Goal: Information Seeking & Learning: Learn about a topic

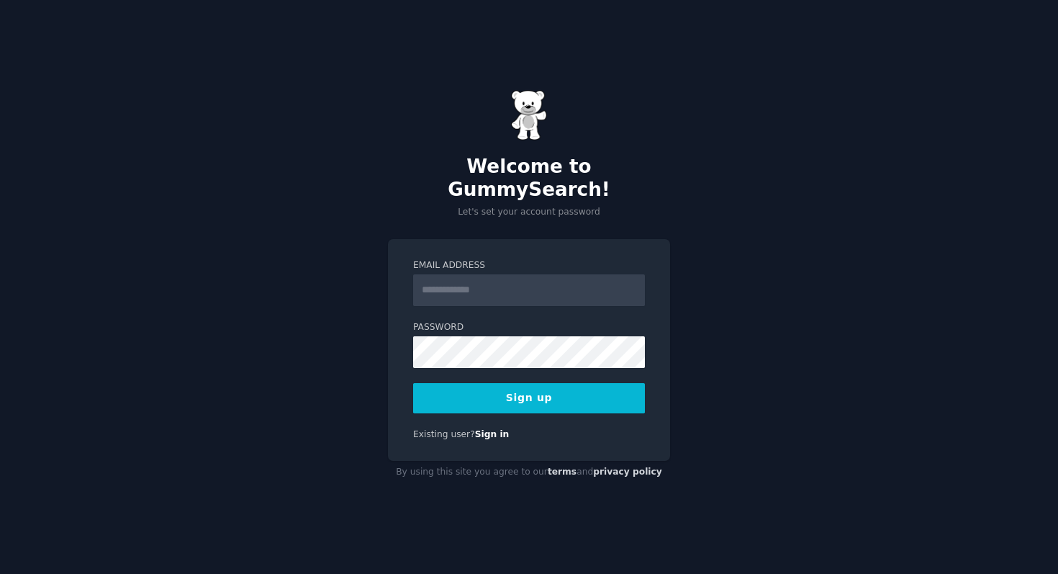
click at [494, 275] on input "Email Address" at bounding box center [529, 290] width 232 height 32
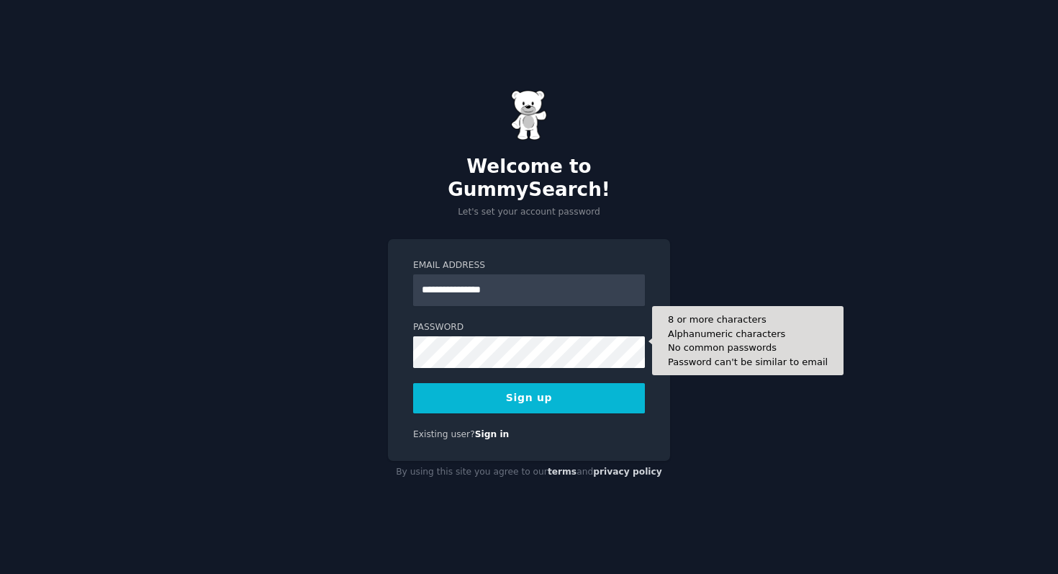
type input "**********"
click at [413, 383] on button "Sign up" at bounding box center [529, 398] width 232 height 30
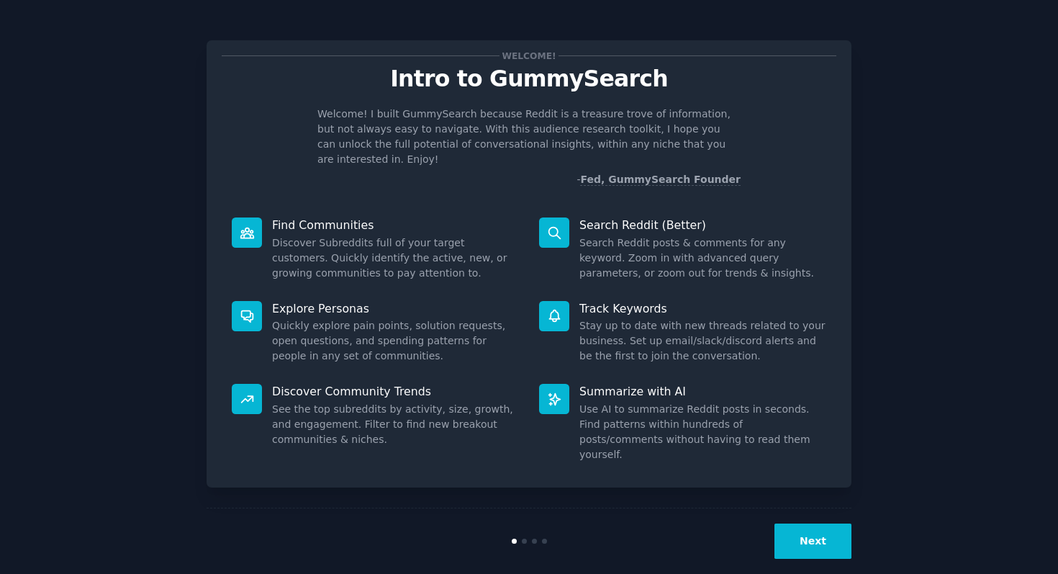
click at [799, 523] on button "Next" at bounding box center [812, 540] width 77 height 35
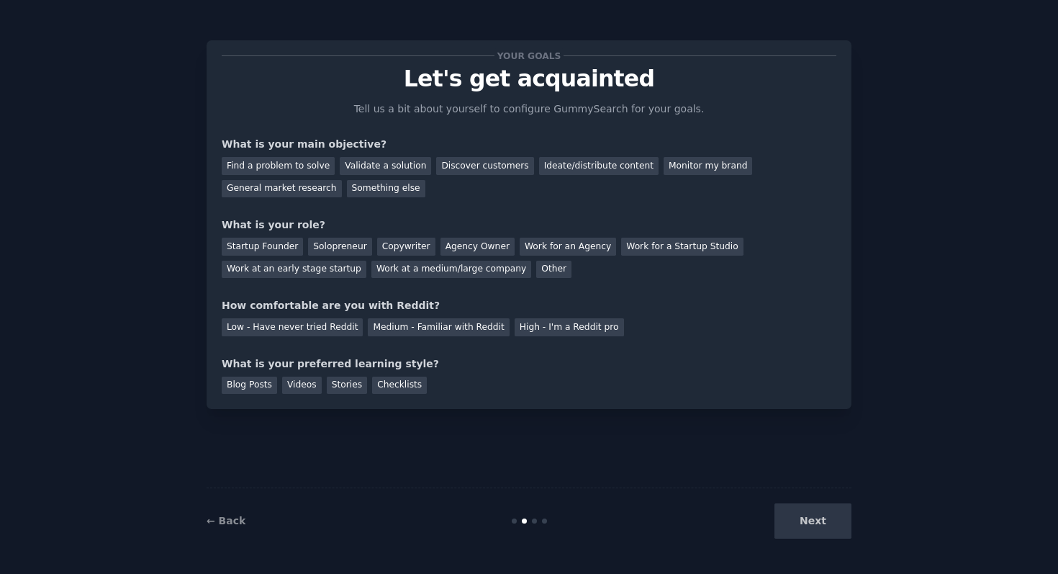
click at [802, 524] on div "Next" at bounding box center [743, 520] width 215 height 35
click at [821, 516] on div "Next" at bounding box center [743, 520] width 215 height 35
click at [304, 171] on div "Find a problem to solve" at bounding box center [278, 166] width 113 height 18
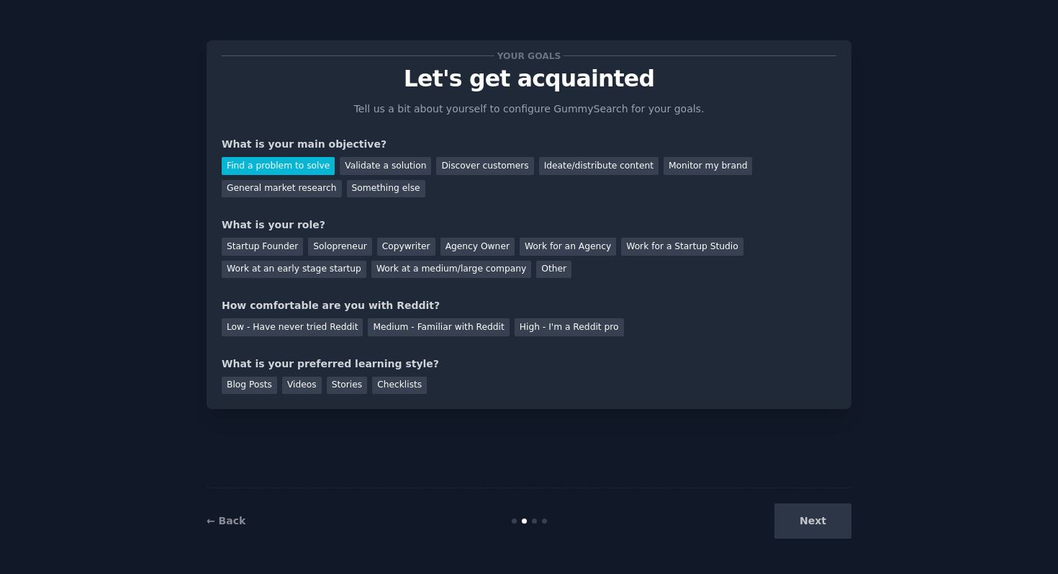
click at [799, 527] on div "Next" at bounding box center [743, 520] width 215 height 35
click at [818, 514] on div "Next" at bounding box center [743, 520] width 215 height 35
click at [273, 249] on div "Startup Founder" at bounding box center [262, 246] width 81 height 18
click at [320, 323] on div "Low - Have never tried Reddit" at bounding box center [292, 327] width 141 height 18
click at [816, 518] on div "Next" at bounding box center [743, 520] width 215 height 35
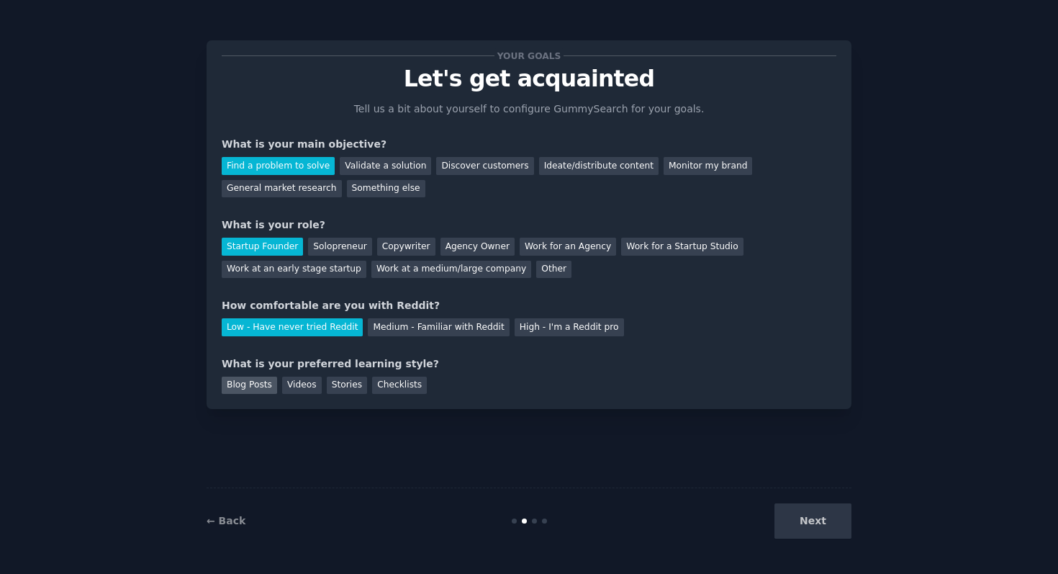
click at [240, 384] on div "Blog Posts" at bounding box center [249, 385] width 55 height 18
click at [803, 517] on button "Next" at bounding box center [812, 520] width 77 height 35
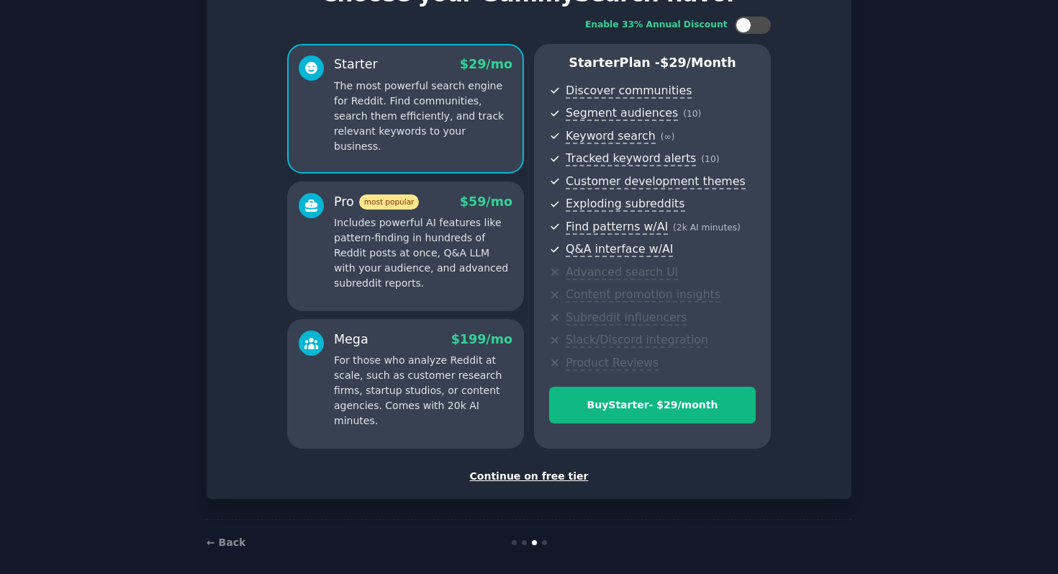
scroll to position [96, 0]
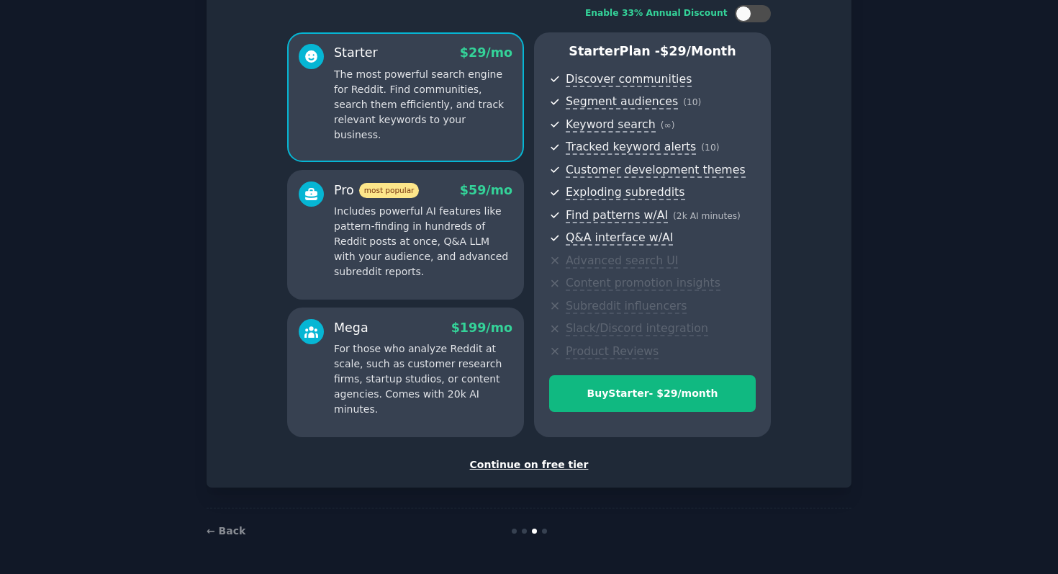
click at [542, 463] on div "Continue on free tier" at bounding box center [529, 464] width 615 height 15
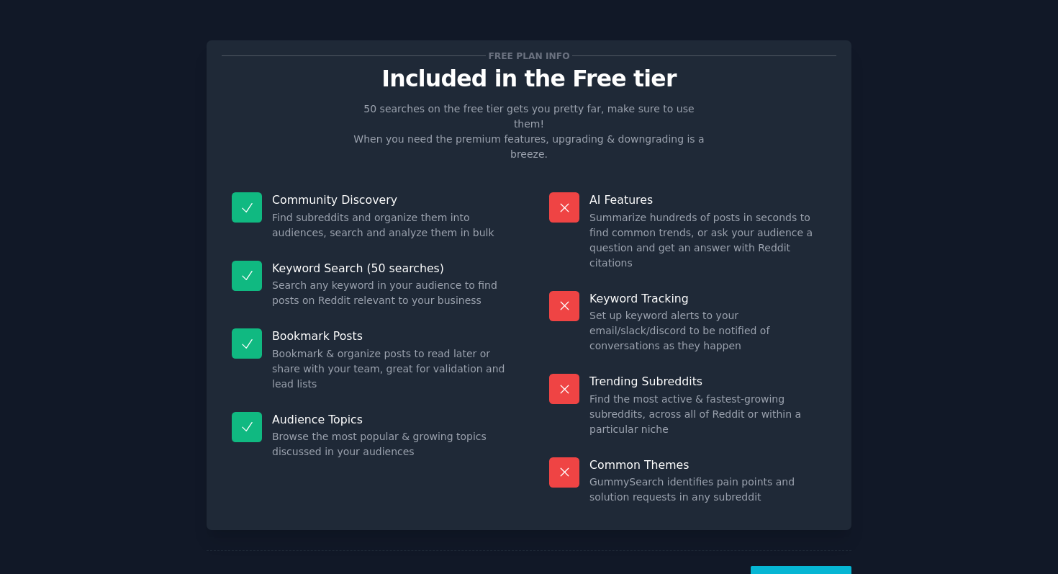
click at [780, 566] on button "Let's Go!" at bounding box center [801, 583] width 101 height 35
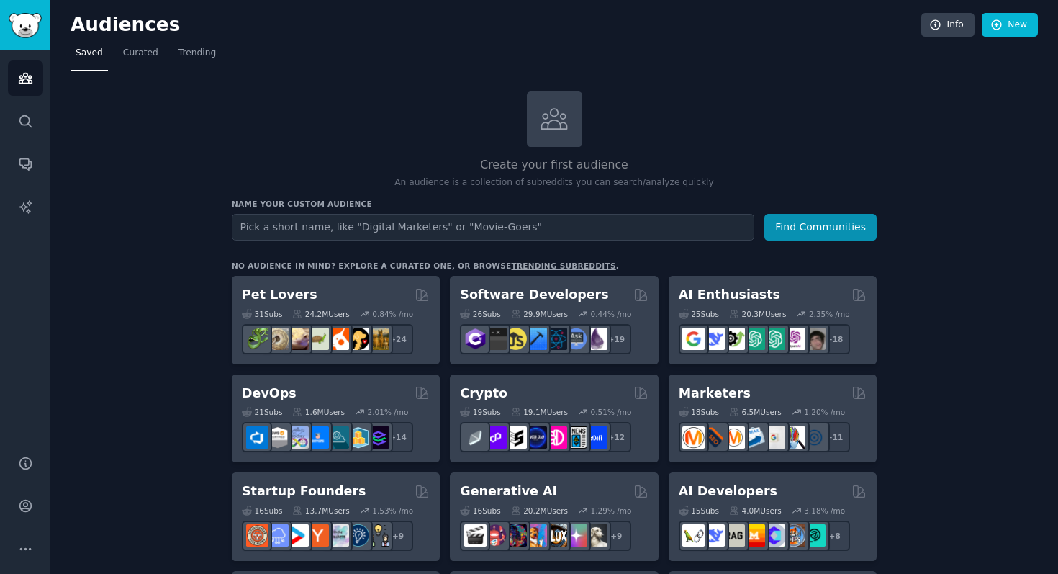
click at [466, 231] on input "text" at bounding box center [493, 227] width 522 height 27
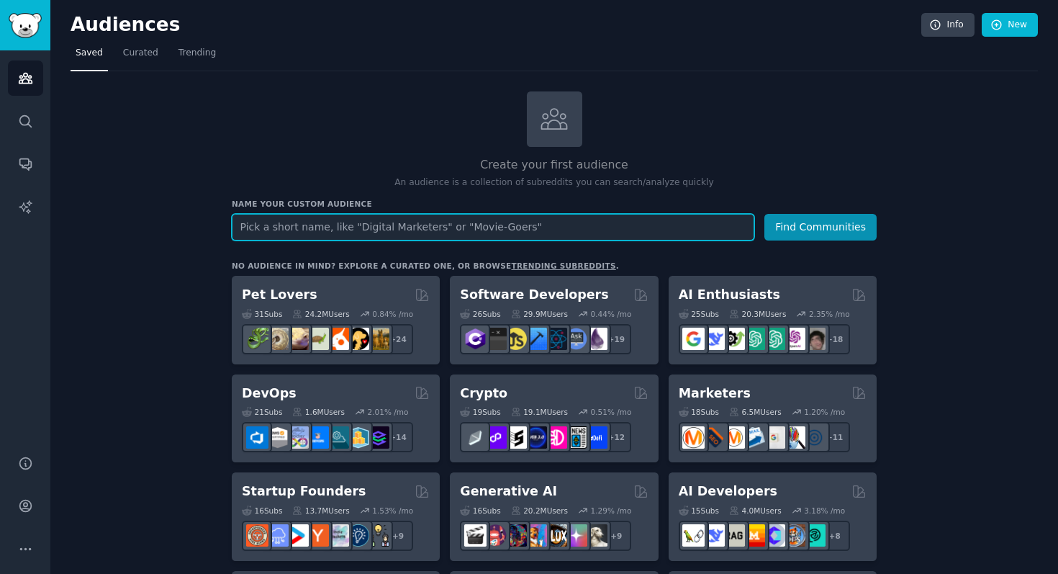
click at [676, 219] on input "text" at bounding box center [493, 227] width 522 height 27
type input "food delivery app pain points"
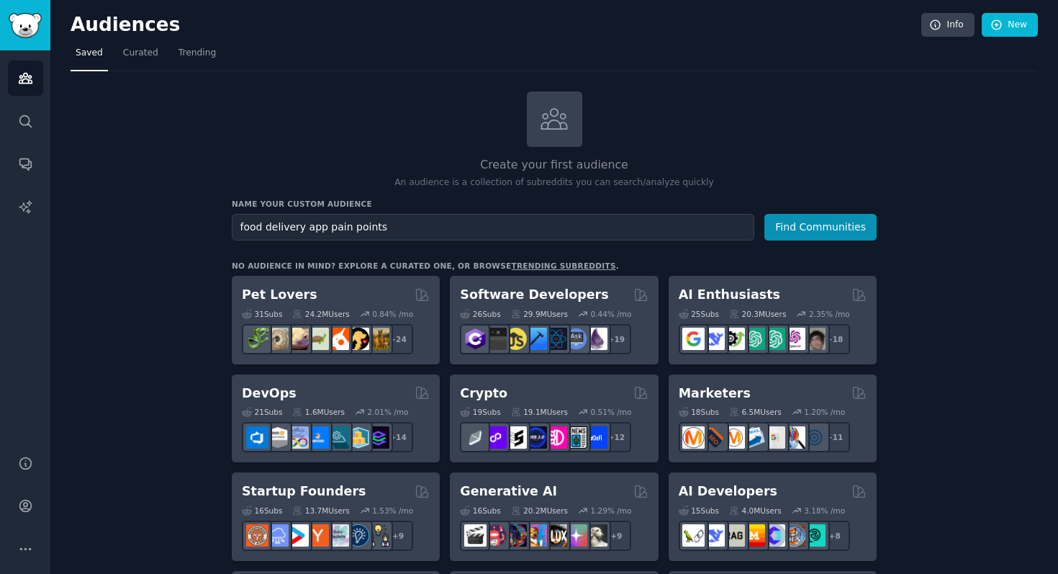
click at [803, 232] on button "Find Communities" at bounding box center [820, 227] width 112 height 27
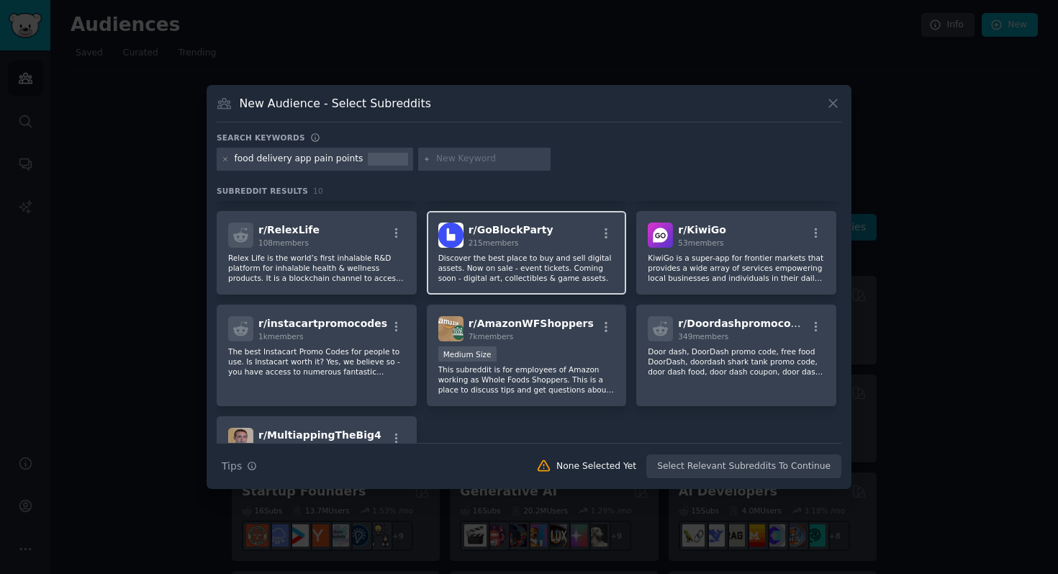
scroll to position [208, 0]
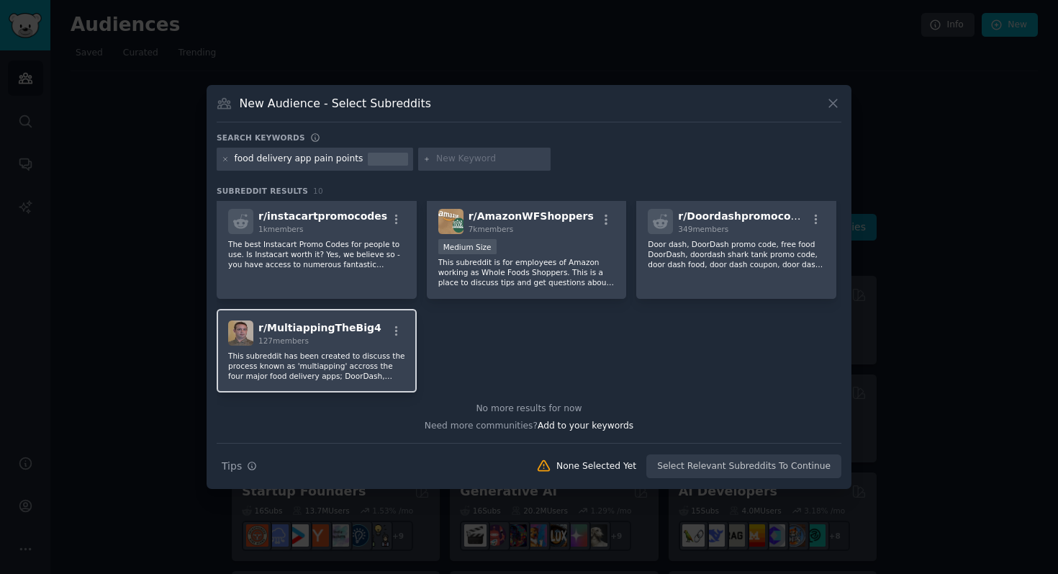
click at [335, 371] on p "This subreddit has been created to discuss the process known as 'multiapping' a…" at bounding box center [316, 365] width 177 height 30
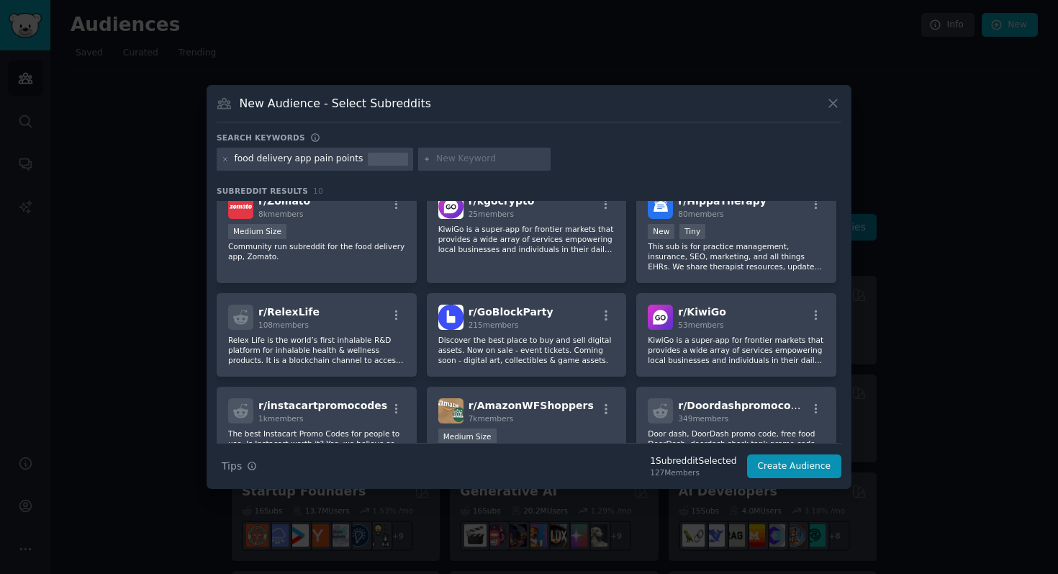
scroll to position [0, 0]
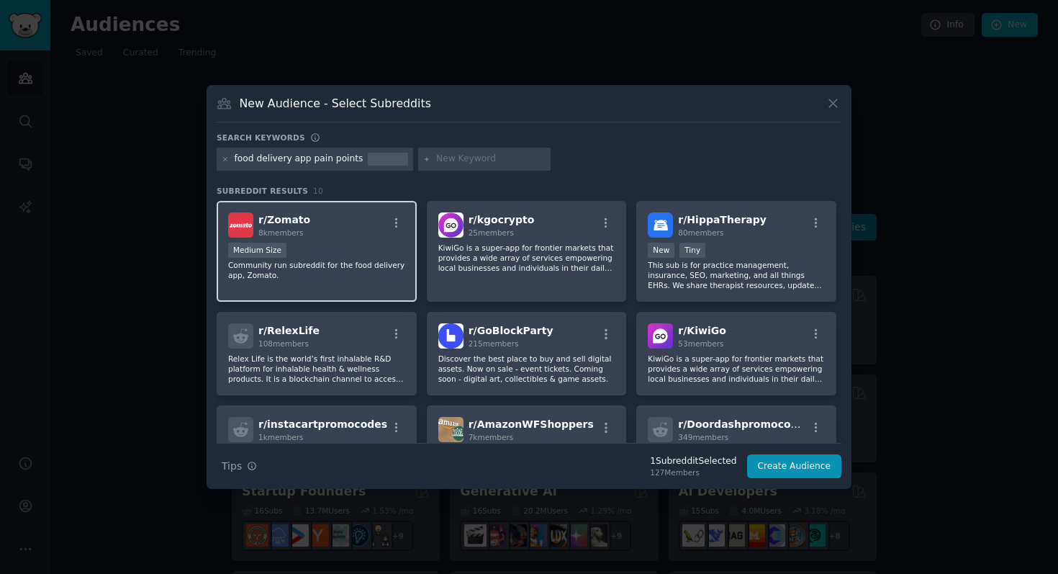
click at [356, 286] on div "r/ Zomato 8k members Medium Size Community run subreddit for the food delivery …" at bounding box center [317, 251] width 200 height 101
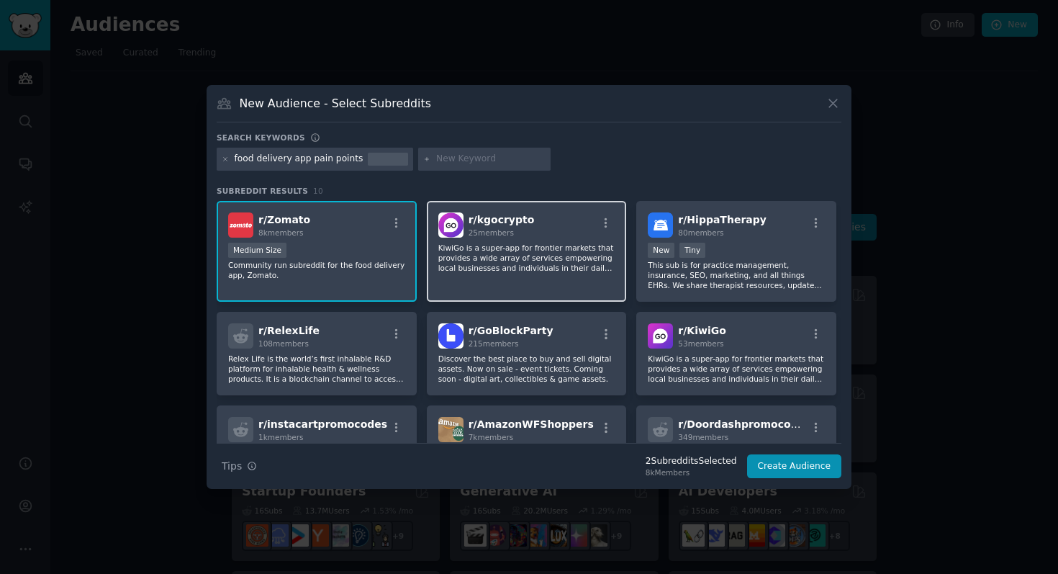
click at [467, 287] on div "r/ kgocrypto 25 members KiwiGo is a super-app for frontier markets that provide…" at bounding box center [527, 251] width 200 height 101
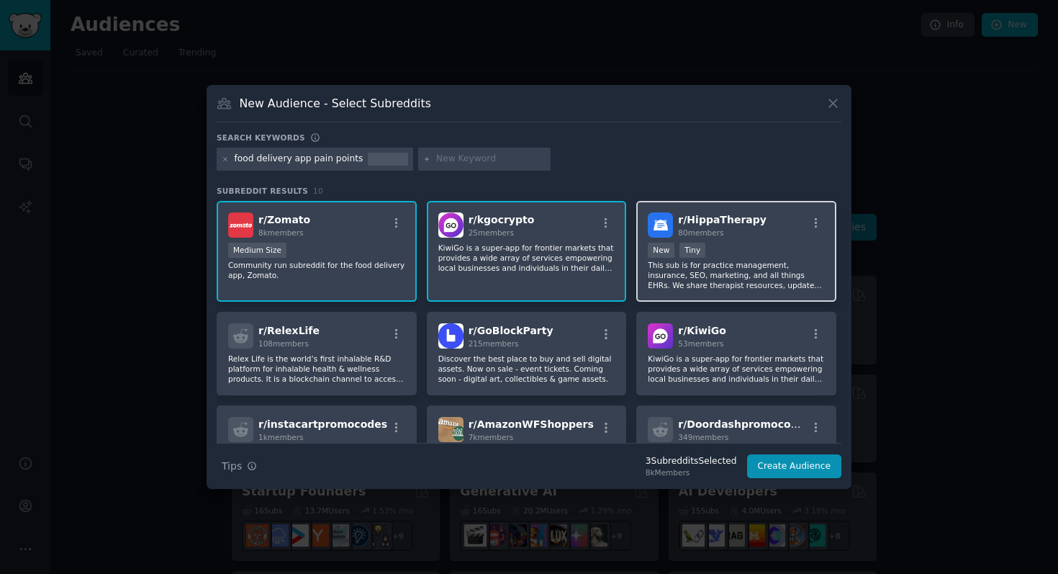
click at [707, 279] on p "This sub is for practice management, insurance, SEO, marketing, and all things …" at bounding box center [736, 275] width 177 height 30
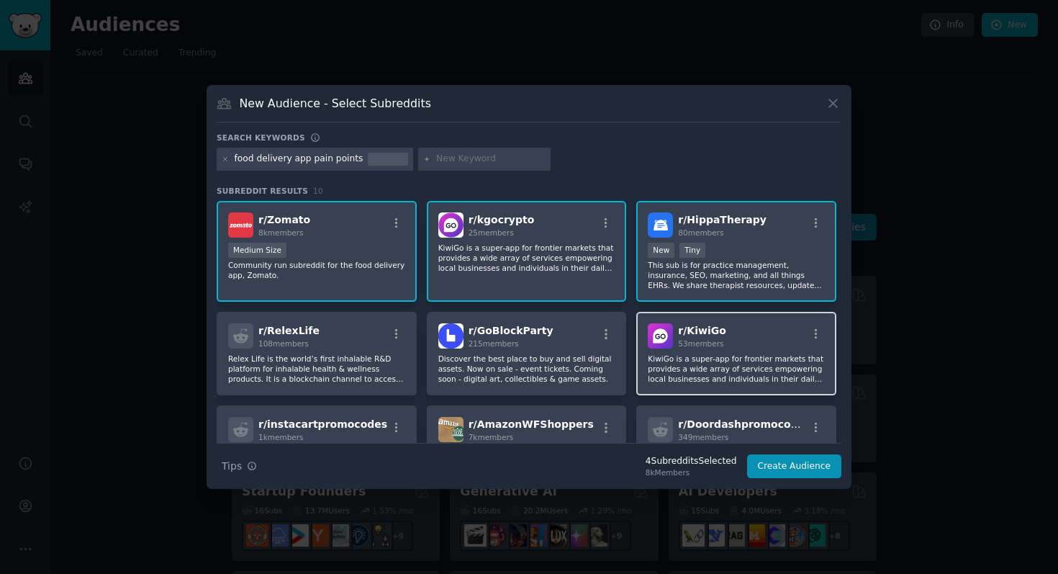
click at [615, 465] on p "KiwiGo is a super-app for frontier markets that provides a wide array of servic…" at bounding box center [526, 480] width 177 height 30
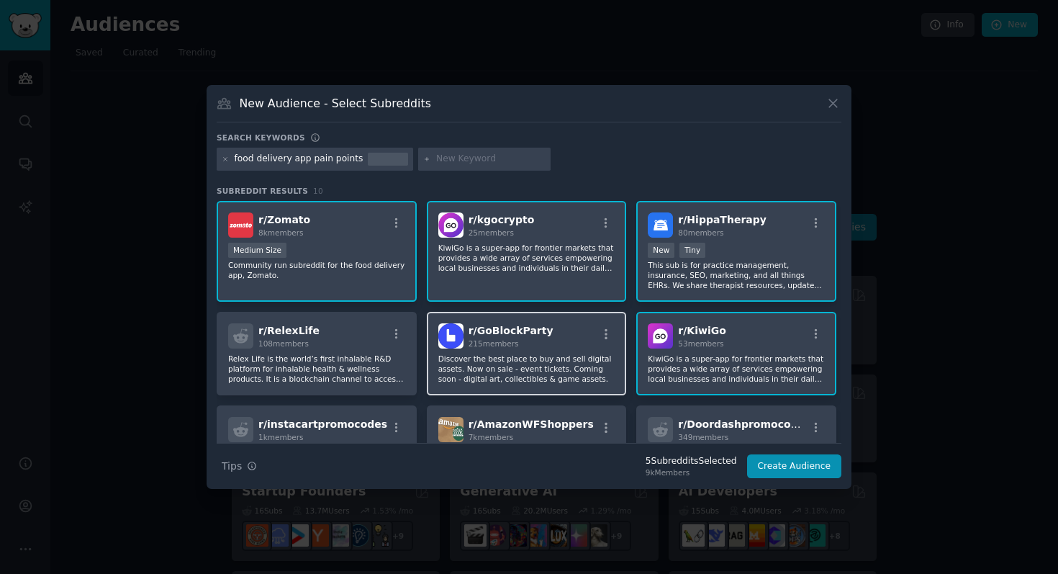
click at [530, 465] on p "Discover the best place to buy and sell digital assets. Now on sale - event tic…" at bounding box center [526, 480] width 177 height 30
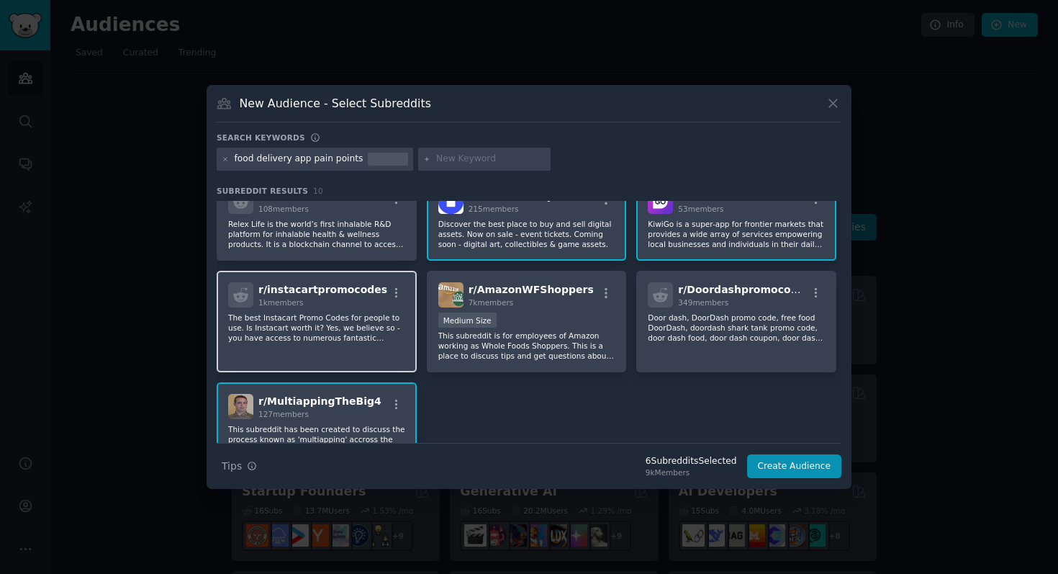
scroll to position [127, 0]
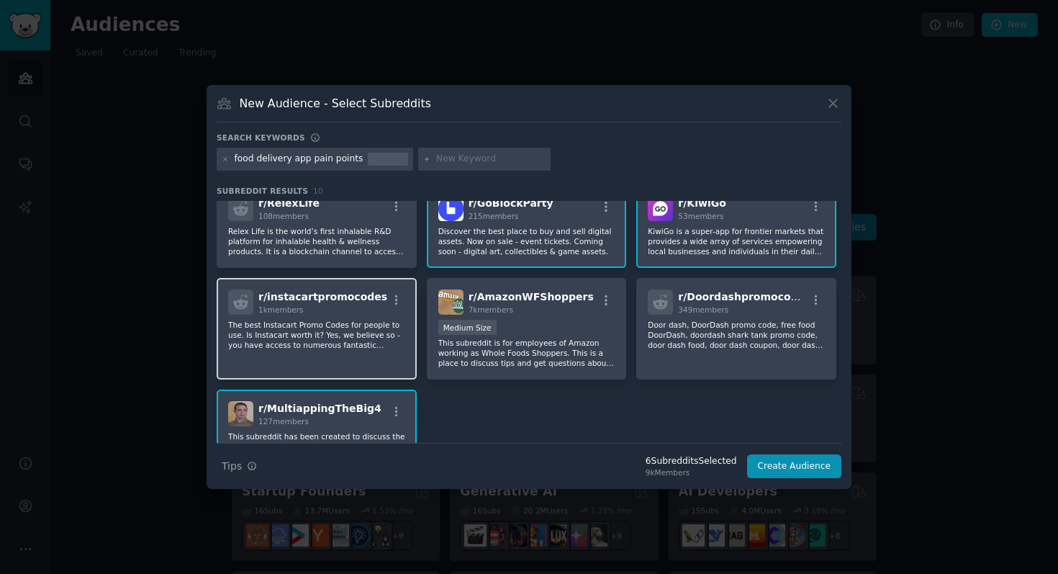
click at [412, 249] on div "r/ RelexLife 108 members Relex Life is the world’s first inhalable R&D platform…" at bounding box center [317, 225] width 200 height 83
click at [438, 348] on p "The best Instacart Promo Codes for people to use. Is Instacart worth it? Yes, w…" at bounding box center [526, 352] width 177 height 30
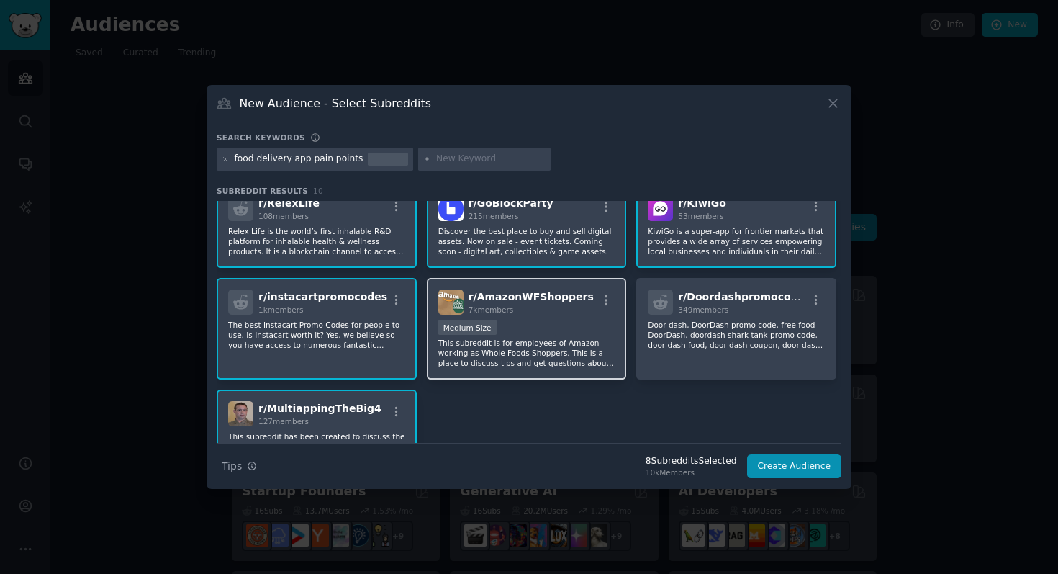
click at [562, 350] on p "This subreddit is for employees of Amazon working as Whole Foods Shoppers. This…" at bounding box center [526, 352] width 177 height 30
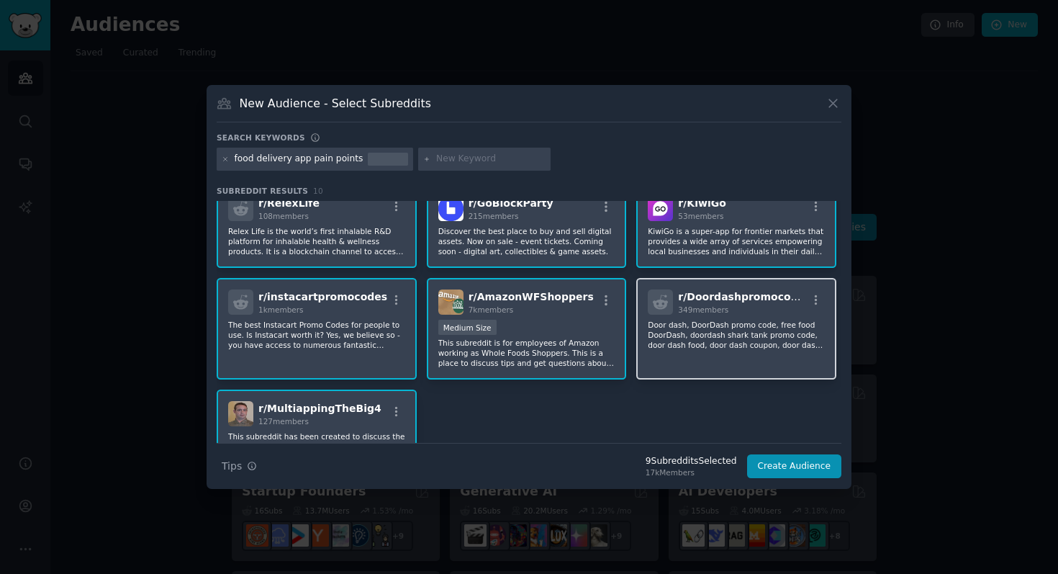
click at [769, 343] on p "Door dash, DoorDash promo code, free food DoorDash, doordash shark tank promo c…" at bounding box center [736, 335] width 177 height 30
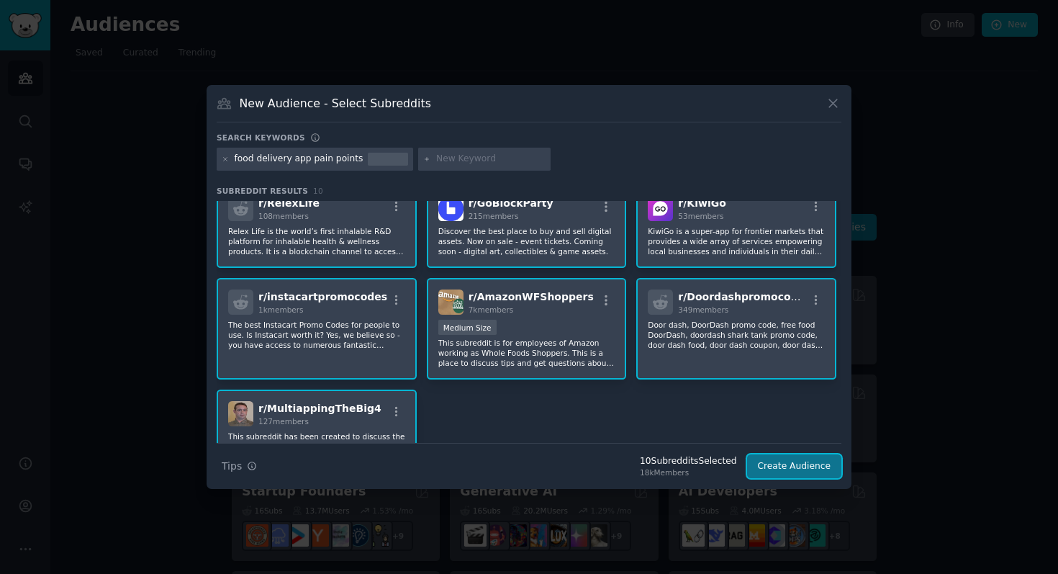
click at [774, 466] on button "Create Audience" at bounding box center [794, 466] width 95 height 24
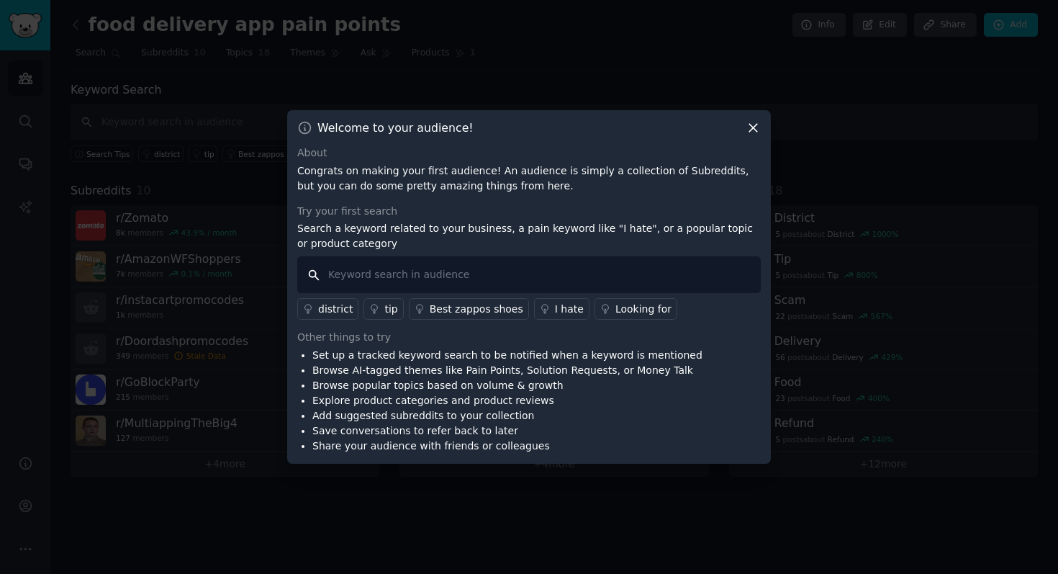
click at [579, 278] on input "text" at bounding box center [528, 274] width 463 height 37
click at [591, 281] on input "same food, same menu, same restaurants, irrelevant, not relevant, wrong suggest…" at bounding box center [528, 274] width 463 height 37
click at [638, 281] on input "same food, same menu, same restaurants, irrelevant, not relevant, wrong suggest…" at bounding box center [528, 274] width 463 height 37
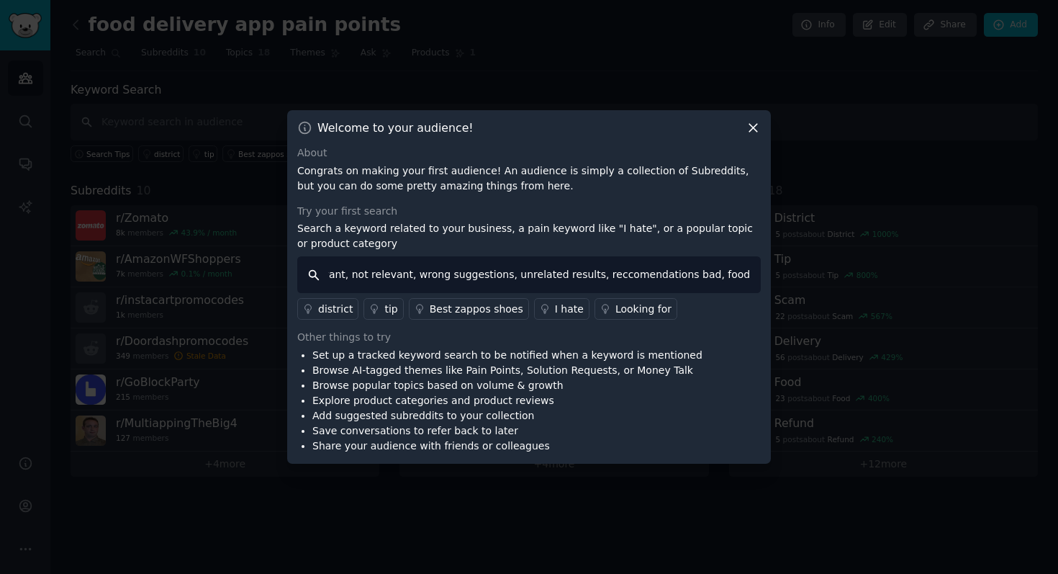
scroll to position [0, 260]
drag, startPoint x: 734, startPoint y: 279, endPoint x: 765, endPoint y: 279, distance: 30.9
click at [765, 279] on div "Welcome to your audience! About Congrats on making your first audience! An audi…" at bounding box center [529, 286] width 484 height 353
click at [576, 276] on input "same food, same menu, same restaurants, irrelevant, not relevant, wrong suggest…" at bounding box center [528, 274] width 463 height 37
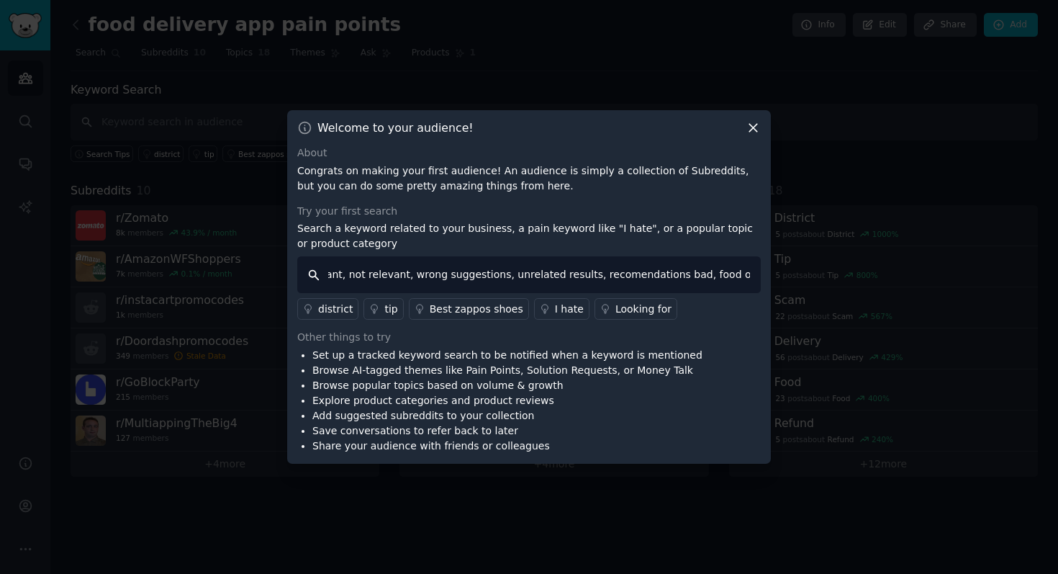
click at [592, 274] on input "same food, same menu, same restaurants, irrelevant, not relevant, wrong suggest…" at bounding box center [528, 274] width 463 height 37
drag, startPoint x: 742, startPoint y: 273, endPoint x: 758, endPoint y: 272, distance: 15.8
click at [760, 273] on input "same food, same menu, same restaurants, irrelevant, not relevant, wrong suggest…" at bounding box center [528, 274] width 463 height 37
click at [752, 274] on input "same food, same menu, same restaurants, irrelevant, not relevant, wrong suggest…" at bounding box center [528, 274] width 463 height 37
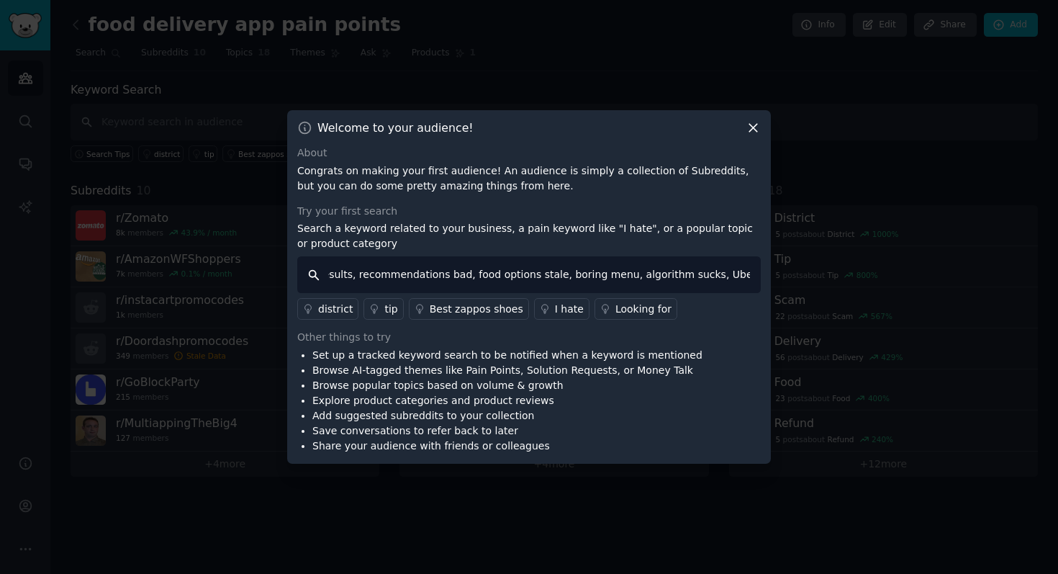
scroll to position [0, 507]
type input "same food, same menu, same restaurants, irrelevant, not relevant, wrong suggest…"
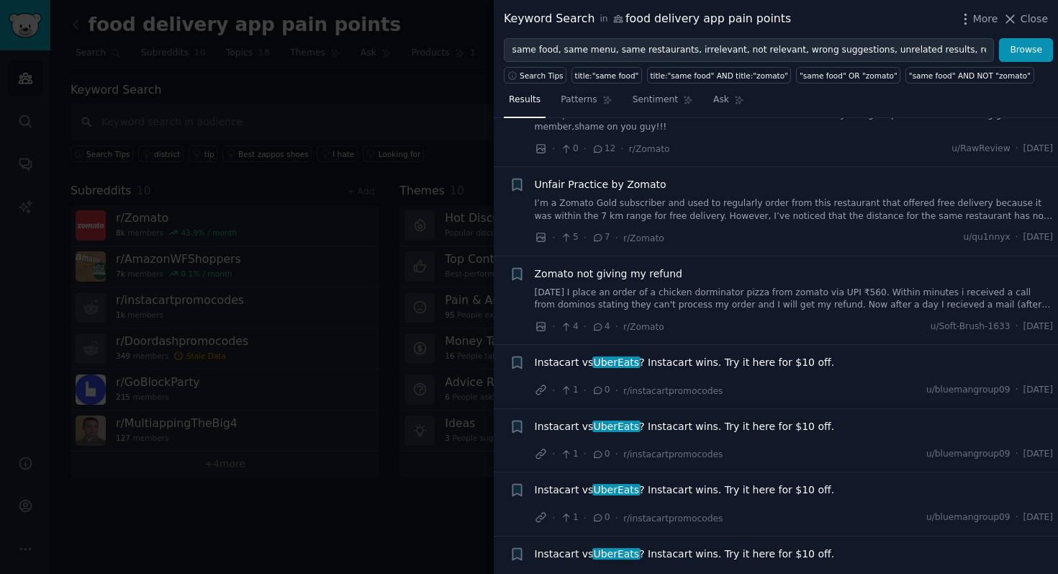
scroll to position [1114, 0]
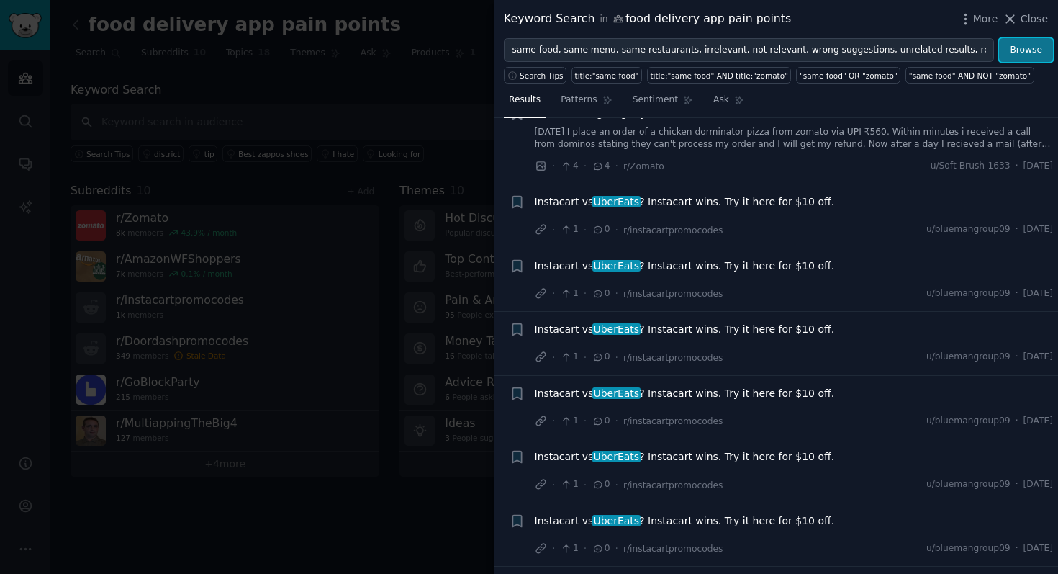
click at [1029, 50] on button "Browse" at bounding box center [1026, 50] width 54 height 24
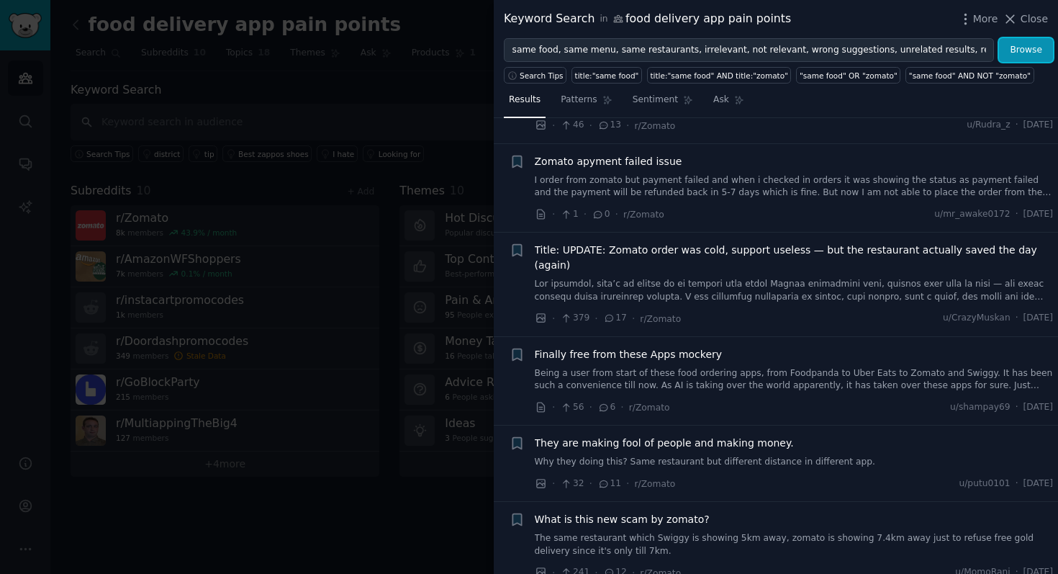
scroll to position [102, 0]
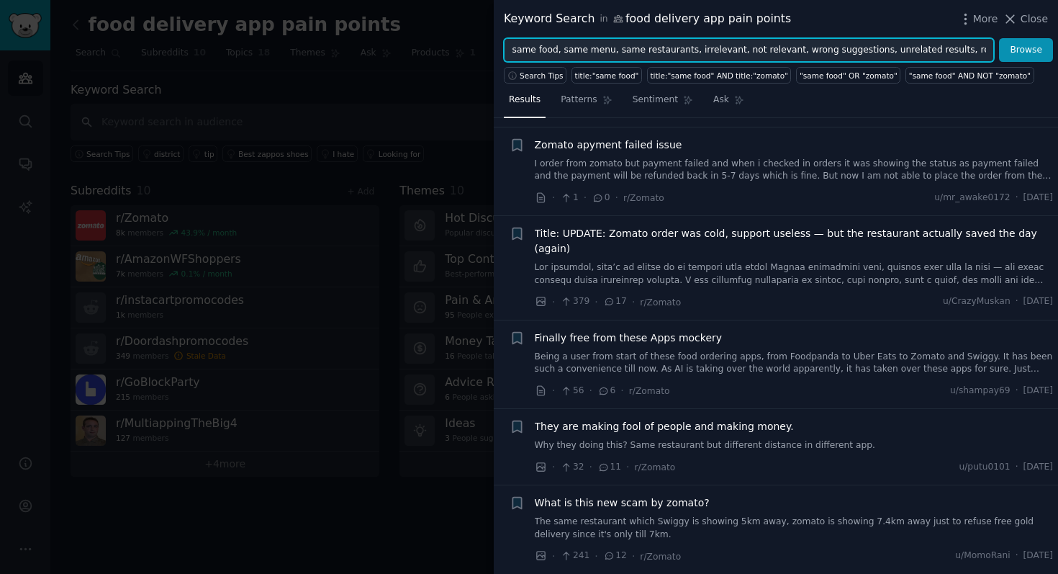
click at [607, 52] on input "same food, same menu, same restaurants, irrelevant, not relevant, wrong suggest…" at bounding box center [749, 50] width 490 height 24
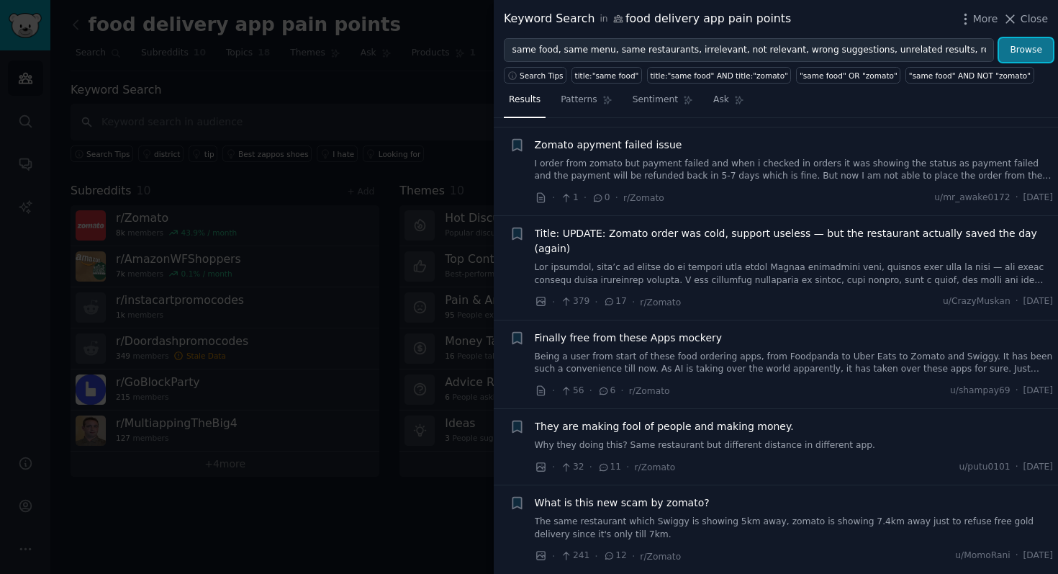
click at [1022, 48] on button "Browse" at bounding box center [1026, 50] width 54 height 24
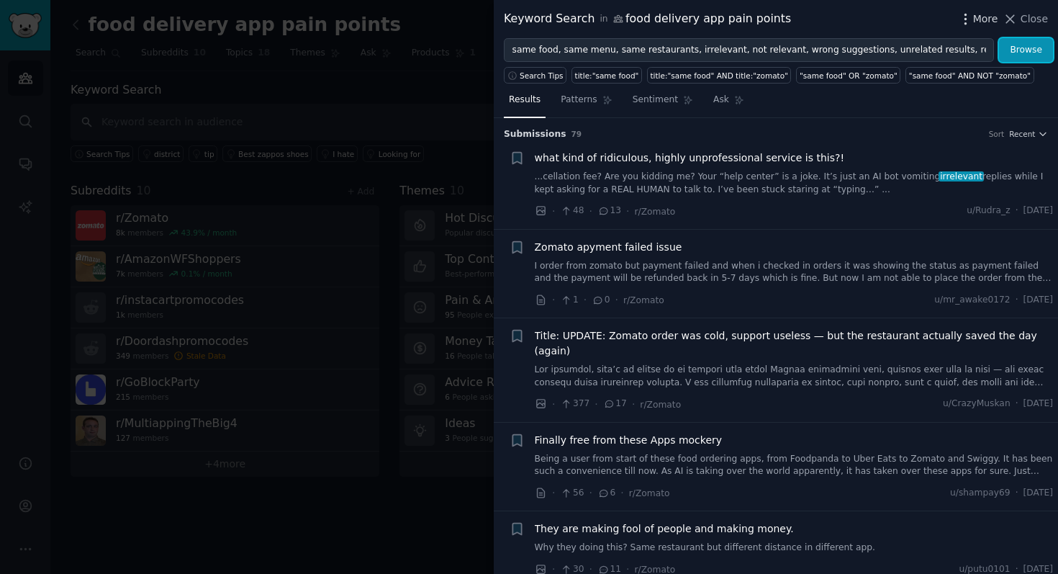
click at [985, 17] on span "More" at bounding box center [985, 19] width 25 height 15
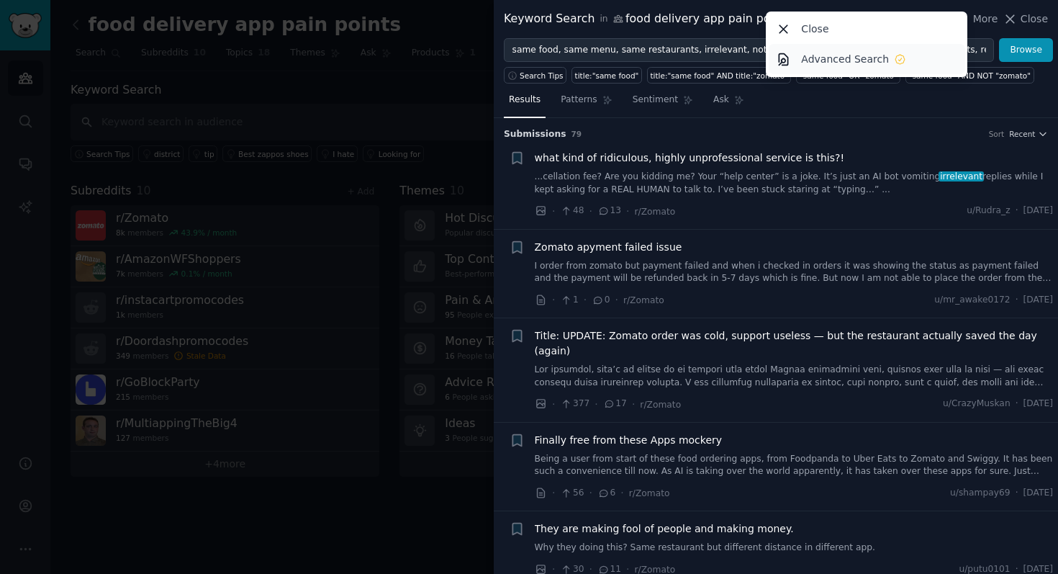
click at [874, 57] on p "Advanced Search" at bounding box center [845, 59] width 88 height 15
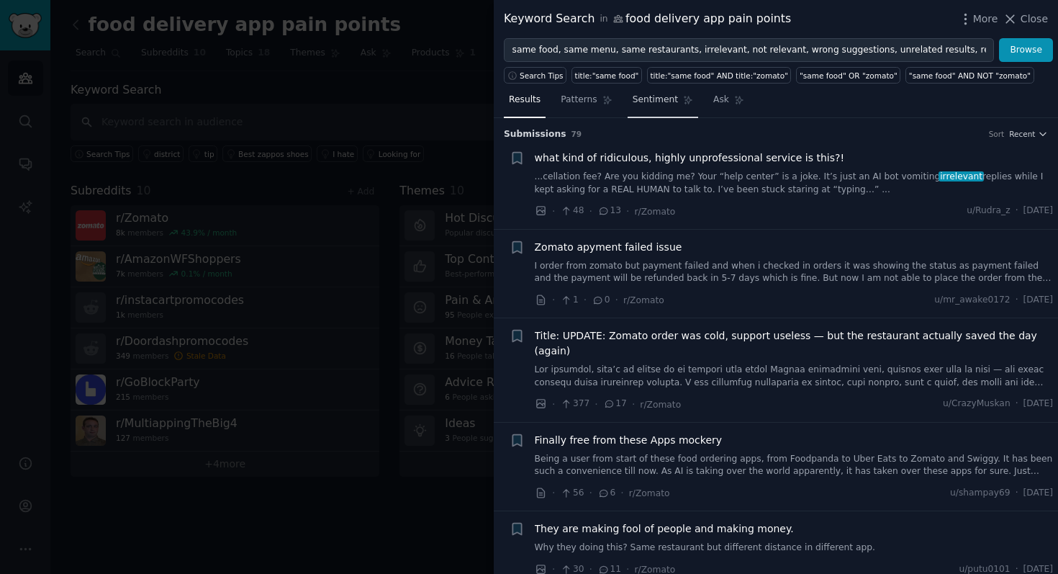
click at [666, 98] on span "Sentiment" at bounding box center [655, 100] width 45 height 13
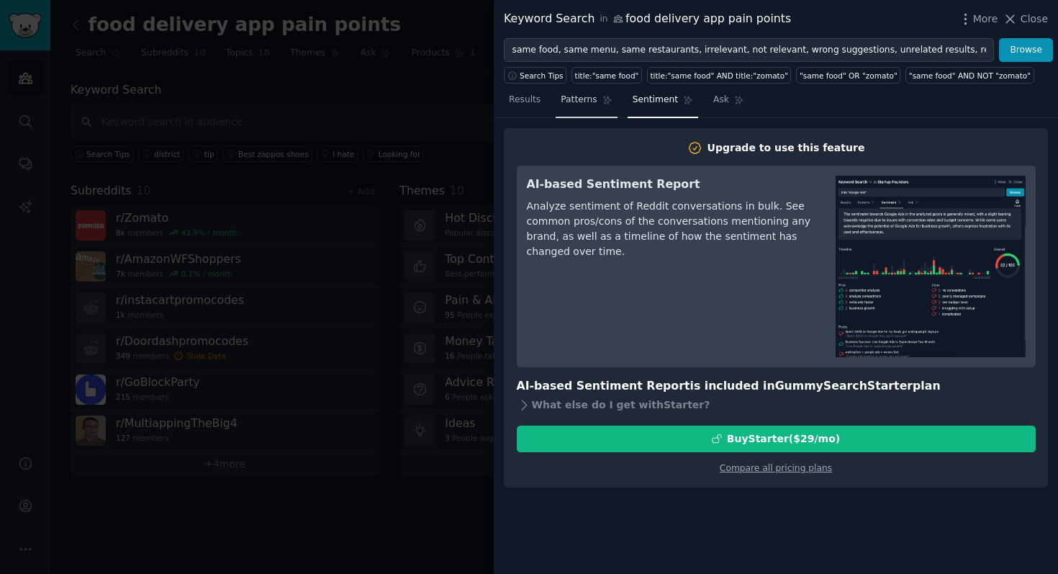
click at [607, 101] on icon at bounding box center [607, 100] width 8 height 8
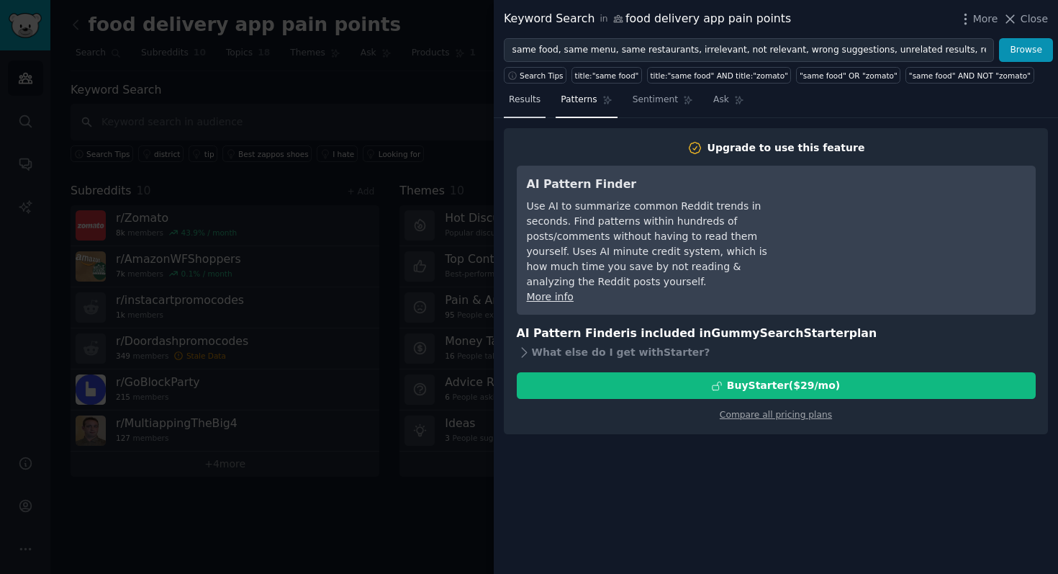
click at [530, 109] on link "Results" at bounding box center [525, 104] width 42 height 30
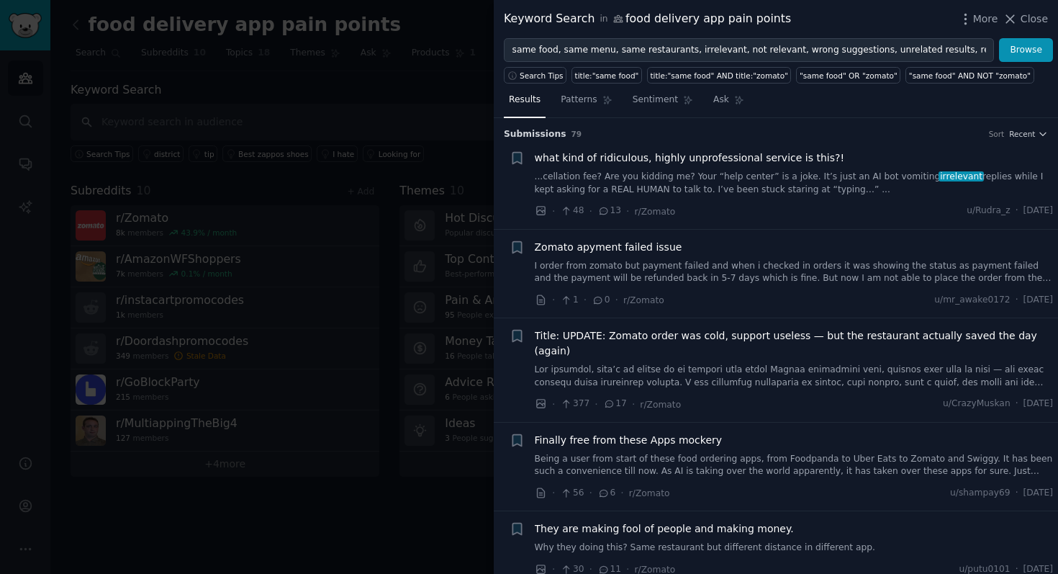
click at [694, 249] on div "Zomato apyment failed issue" at bounding box center [794, 247] width 519 height 15
click at [640, 158] on span "what kind of ridiculous, highly unprofessional service is this?!" at bounding box center [690, 157] width 310 height 15
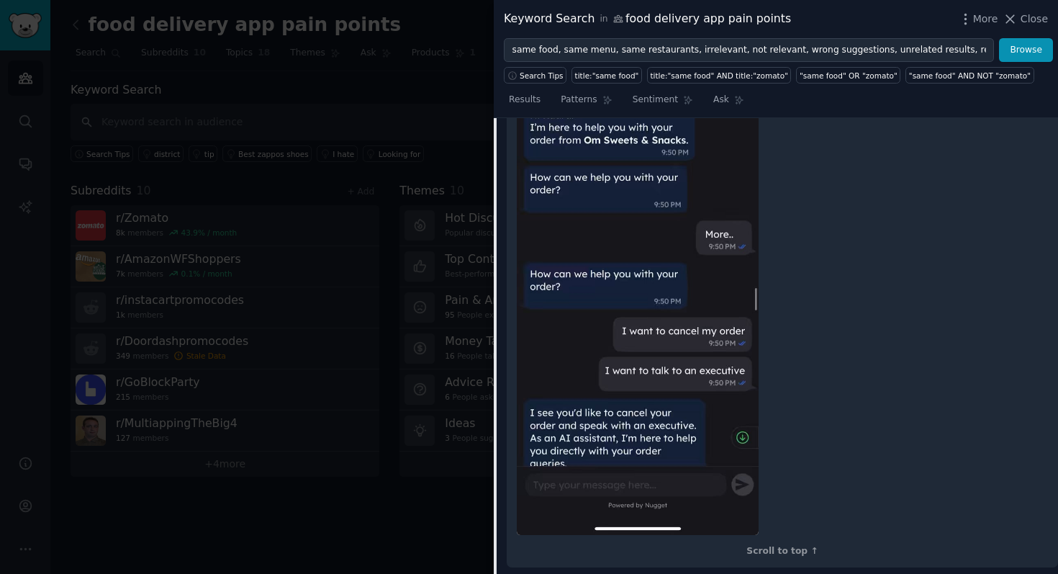
scroll to position [395, 0]
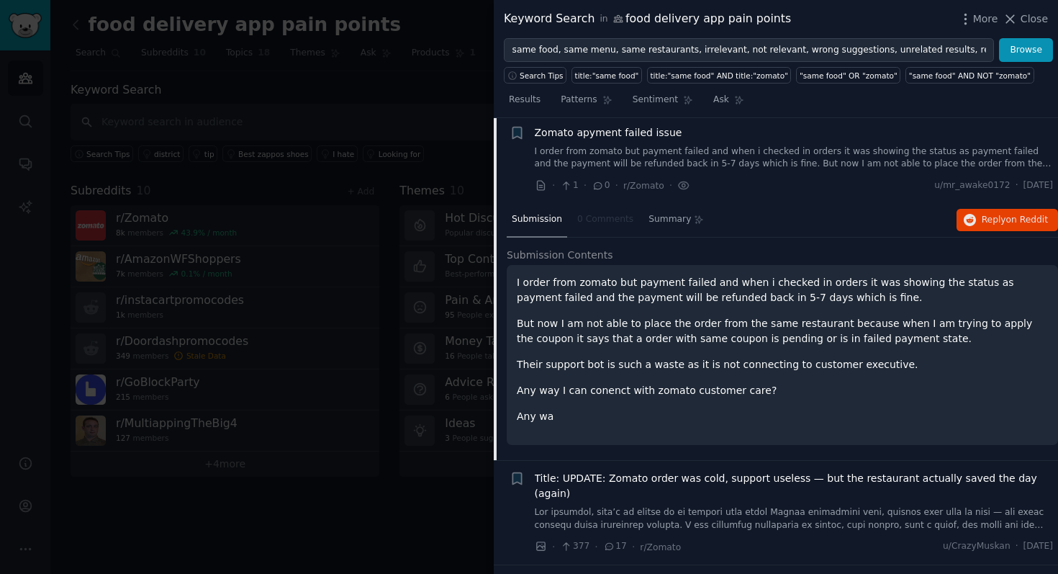
scroll to position [112, 0]
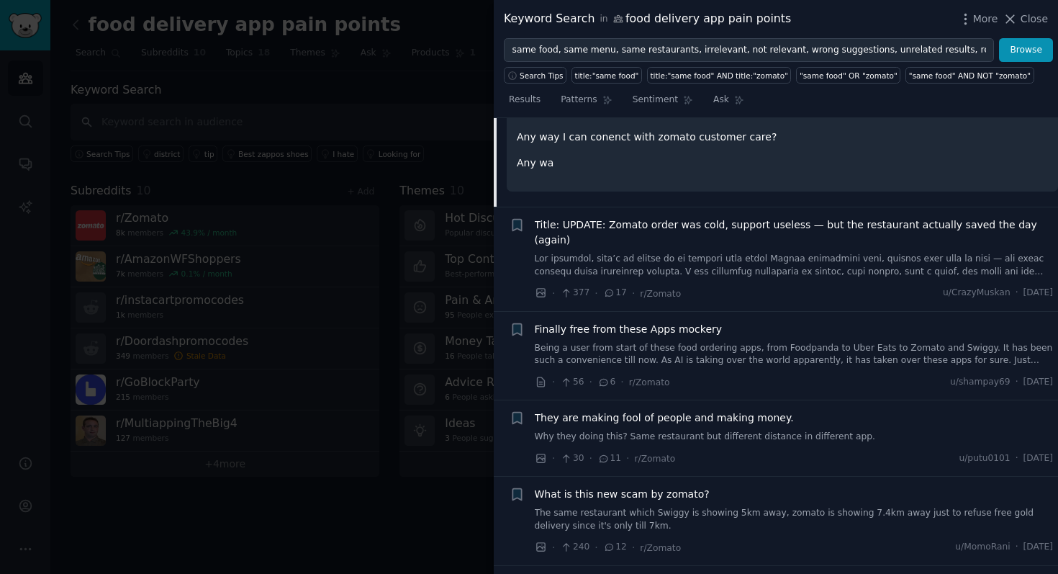
click at [894, 253] on link at bounding box center [794, 265] width 519 height 25
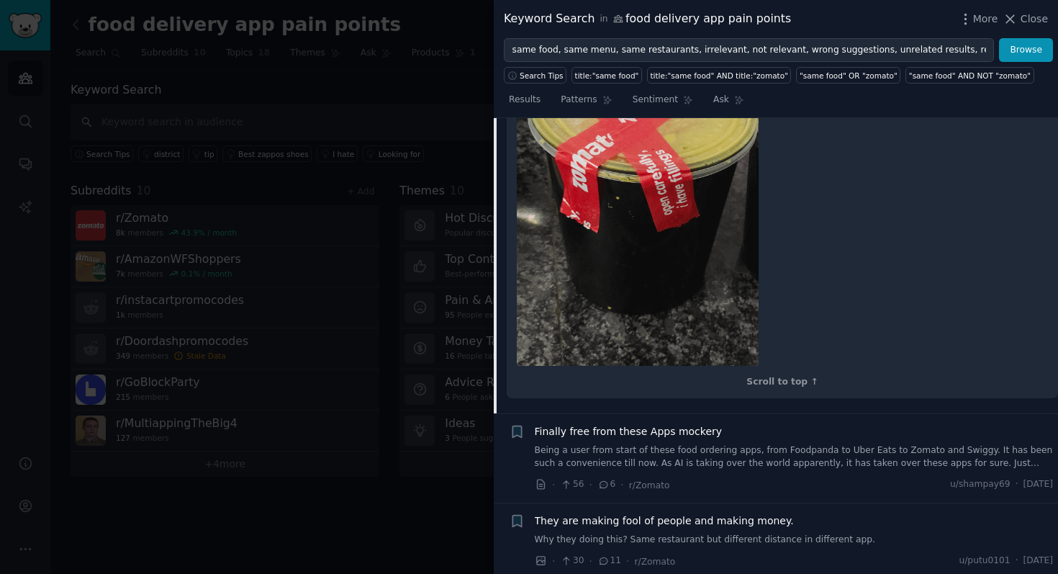
scroll to position [866, 0]
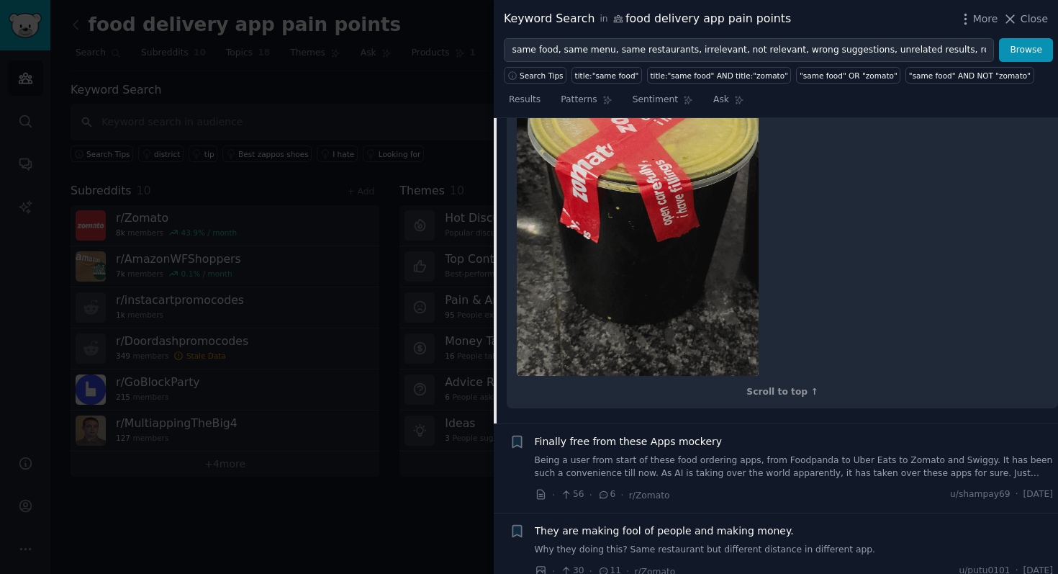
click at [915, 434] on div "Finally free from these Apps mockery Being a user from start of these food orde…" at bounding box center [794, 468] width 519 height 68
click at [860, 454] on link "Being a user from start of these food ordering apps, from Foodpanda to Uber Eat…" at bounding box center [794, 466] width 519 height 25
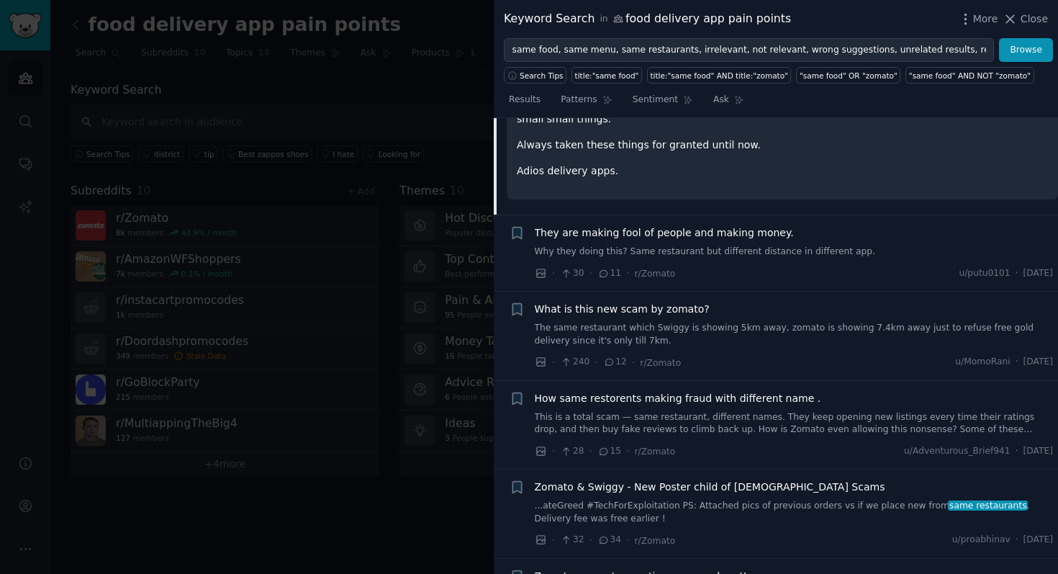
scroll to position [580, 0]
click at [899, 227] on div "They are making fool of people and making money. Why they doing this? Same rest…" at bounding box center [794, 240] width 519 height 33
click at [738, 224] on span "They are making fool of people and making money." at bounding box center [664, 231] width 259 height 15
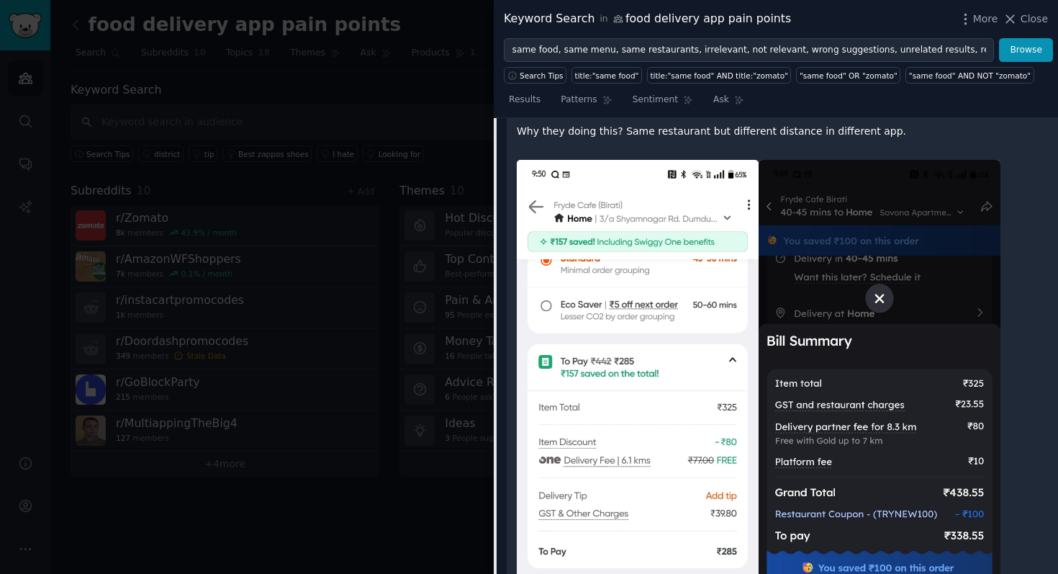
scroll to position [551, 0]
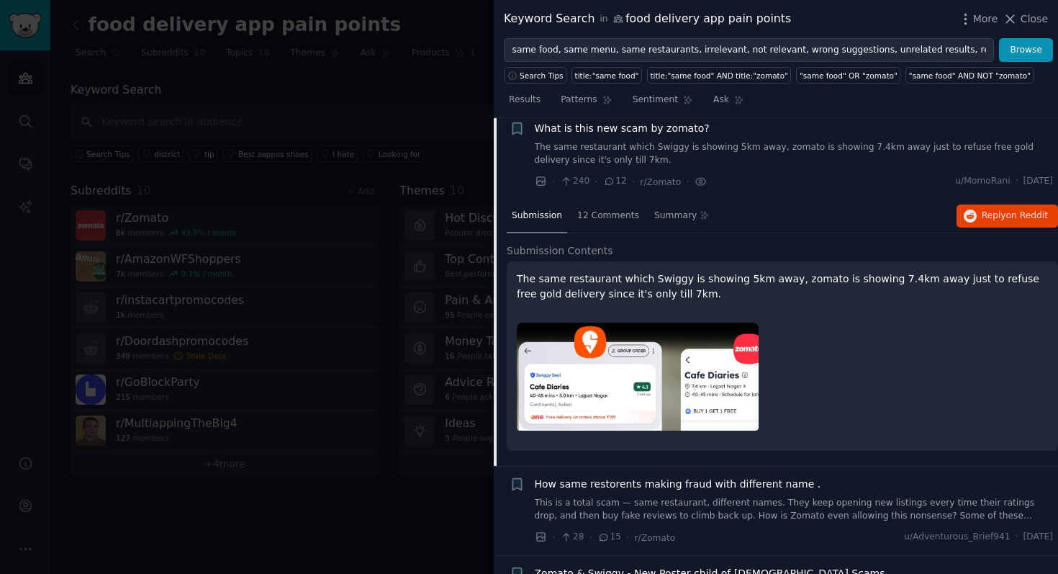
scroll to position [454, 0]
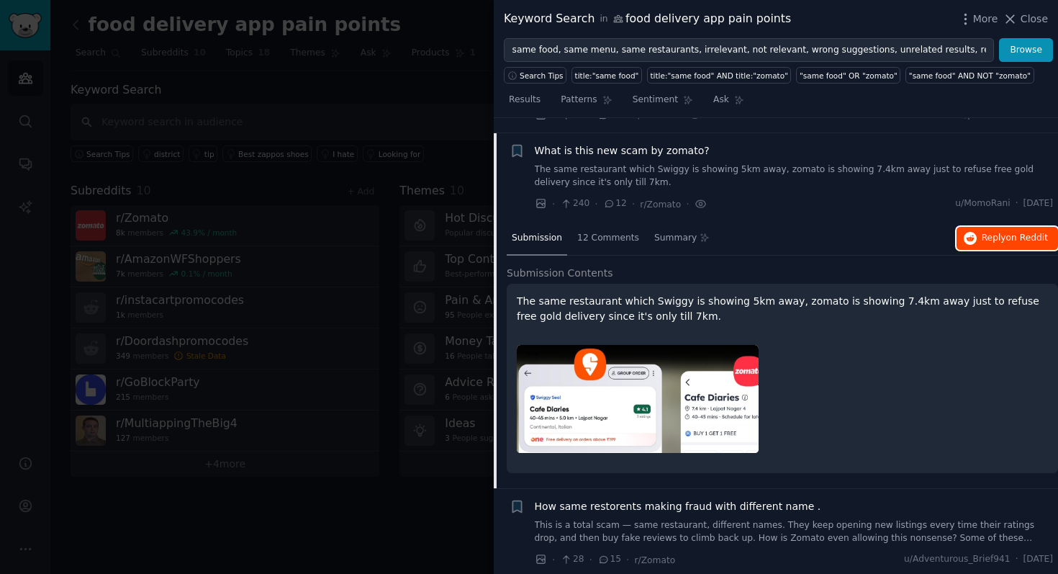
click at [992, 232] on span "Reply on Reddit" at bounding box center [1015, 238] width 66 height 13
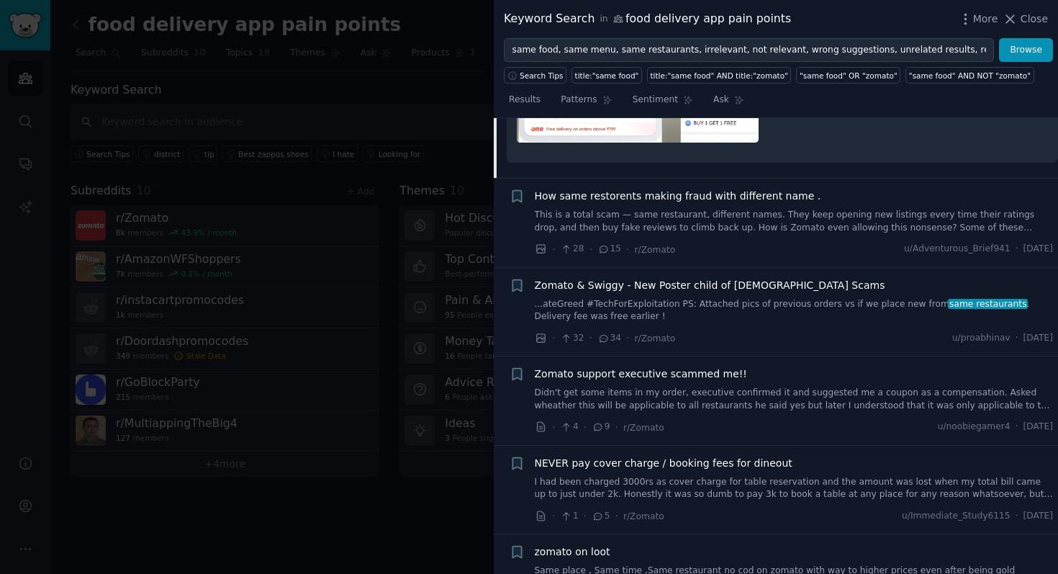
scroll to position [767, 0]
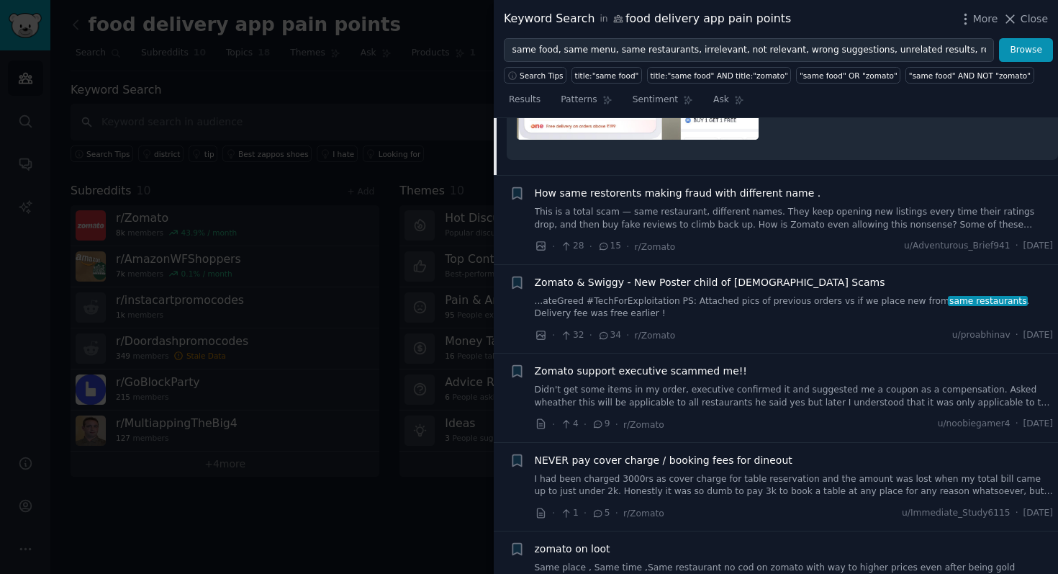
click at [744, 221] on div "How same restorents making fraud with different name . This is a total scam — s…" at bounding box center [794, 220] width 519 height 68
click at [716, 207] on link "This is a total scam — same restaurant, different names. They keep opening new …" at bounding box center [794, 218] width 519 height 25
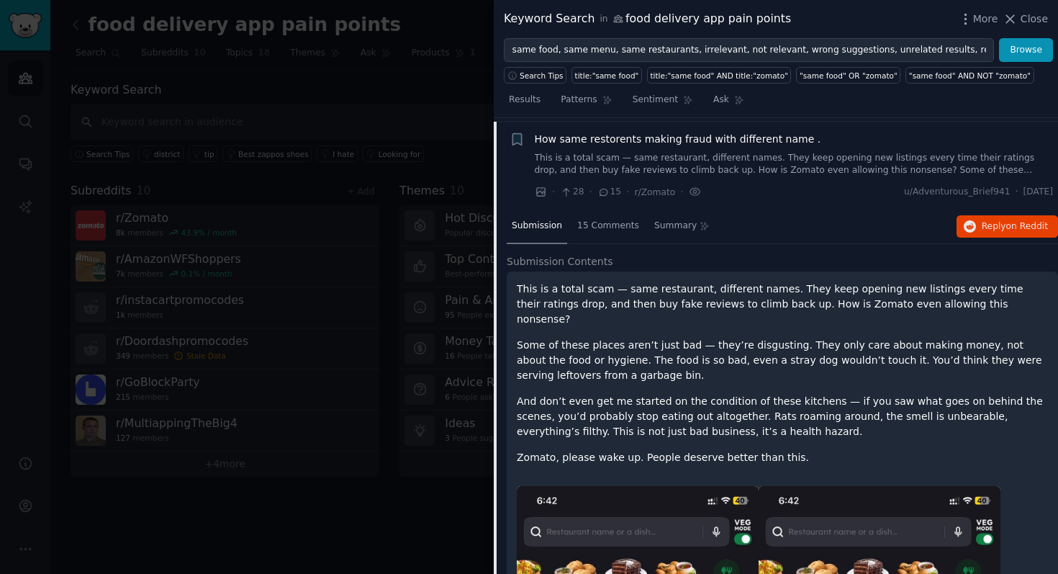
scroll to position [543, 0]
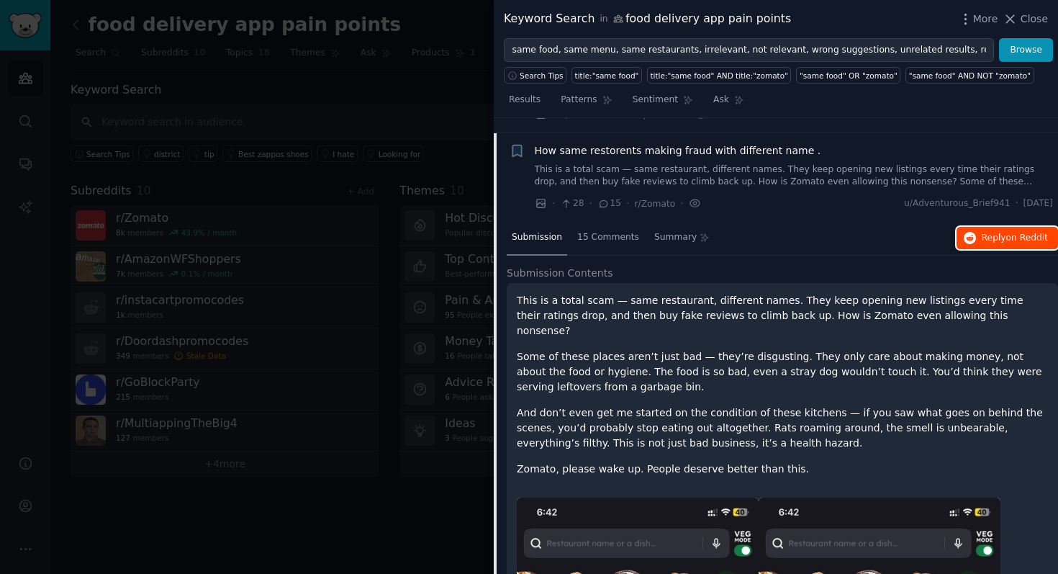
click at [976, 229] on button "Reply on Reddit" at bounding box center [1006, 238] width 101 height 23
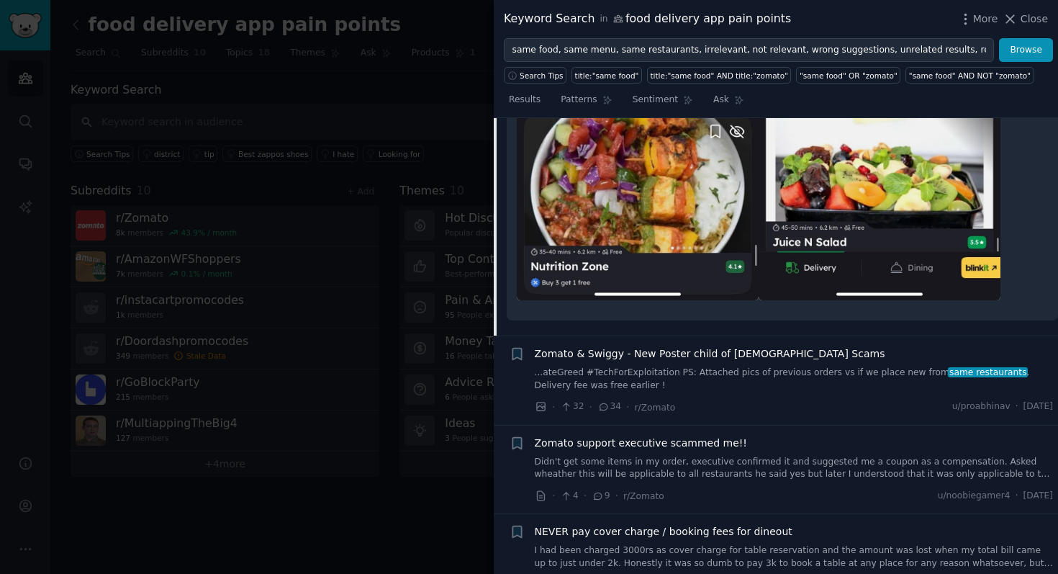
scroll to position [1281, 0]
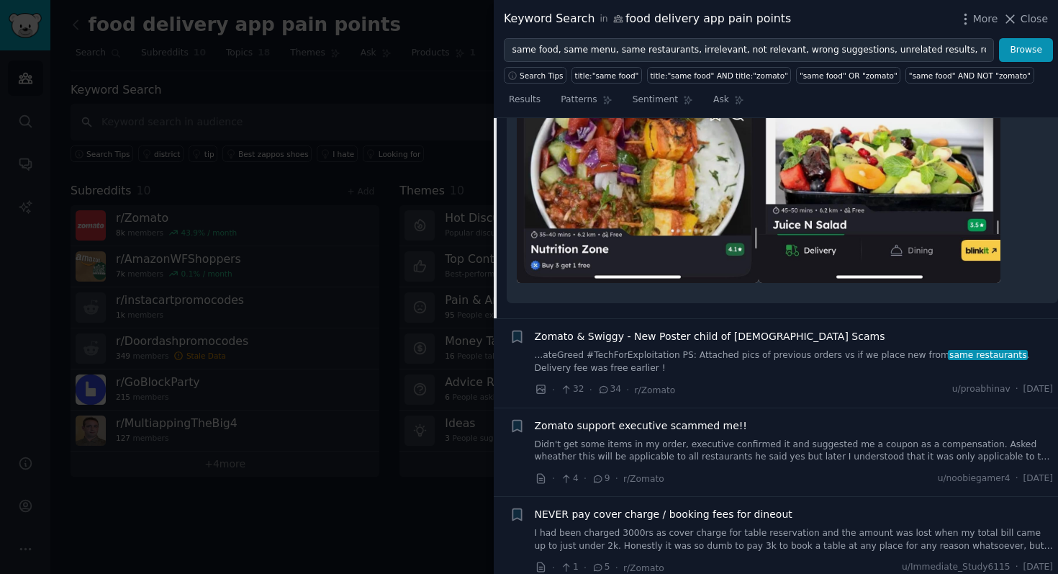
click at [686, 349] on link "...ateGreed #TechForExploitation PS: Attached pics of previous orders vs if we …" at bounding box center [794, 361] width 519 height 25
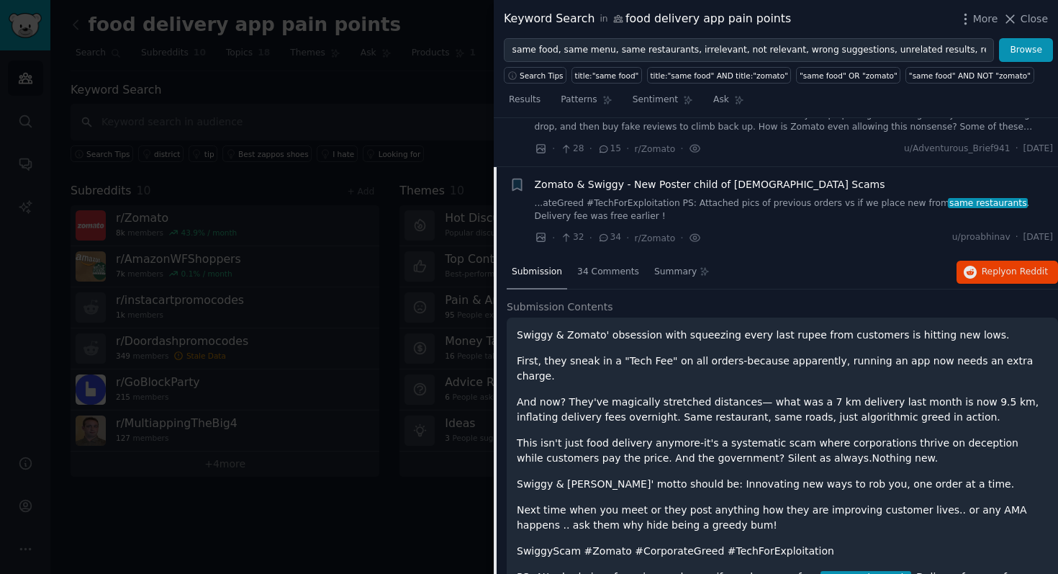
scroll to position [571, 0]
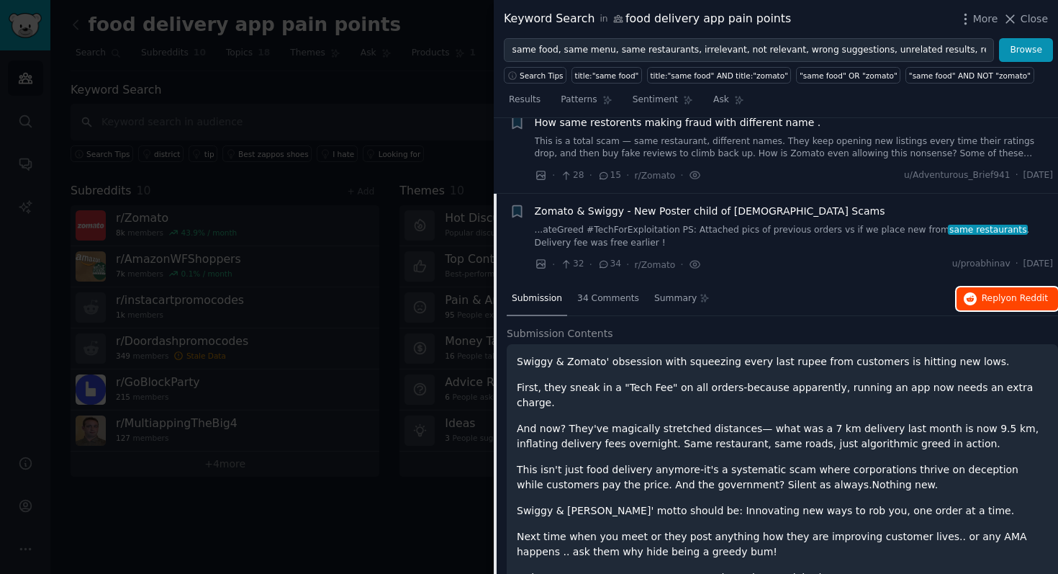
click at [982, 292] on span "Reply on Reddit" at bounding box center [1015, 298] width 66 height 13
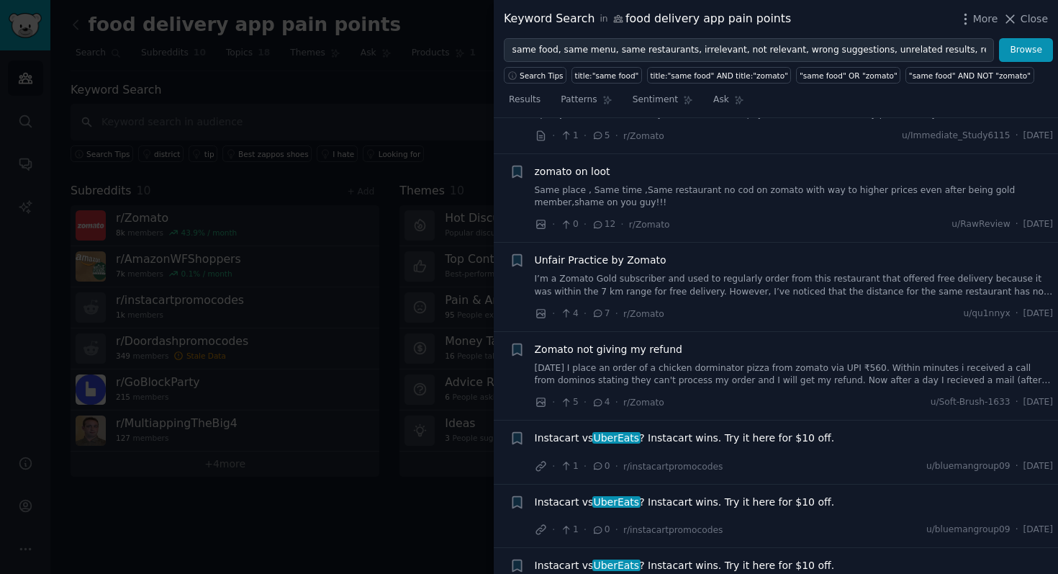
scroll to position [2349, 0]
click at [667, 183] on link "Same place , Same time ,Same restaurant no cod on zomato with way to higher pri…" at bounding box center [794, 195] width 519 height 25
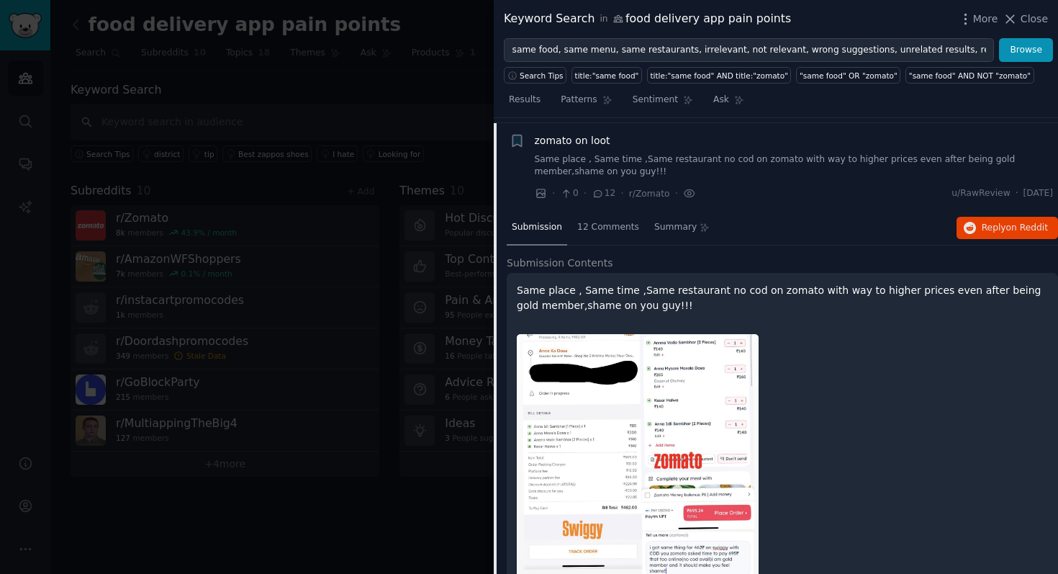
scroll to position [899, 0]
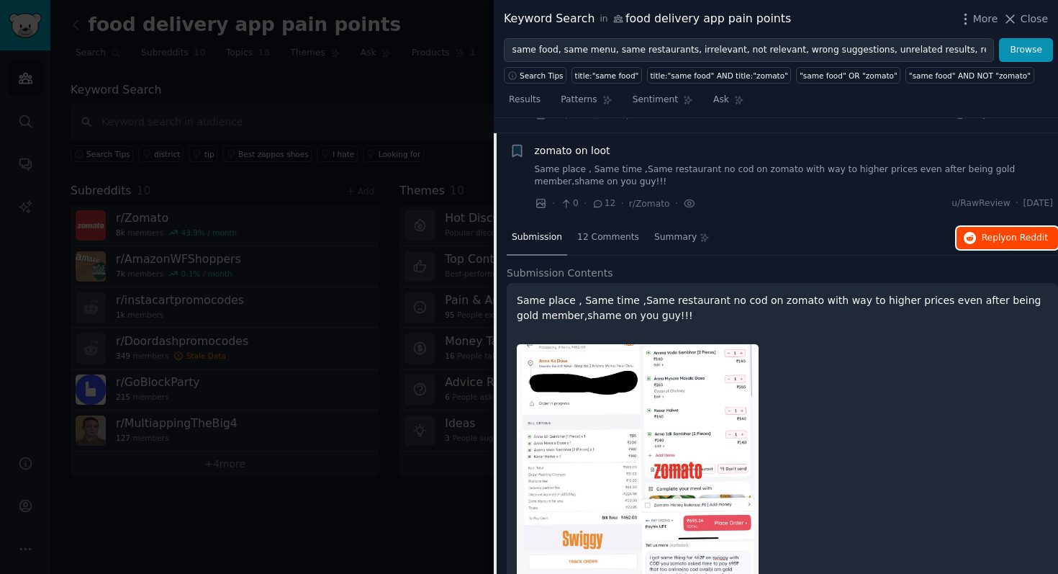
click at [983, 232] on span "Reply on Reddit" at bounding box center [1015, 238] width 66 height 13
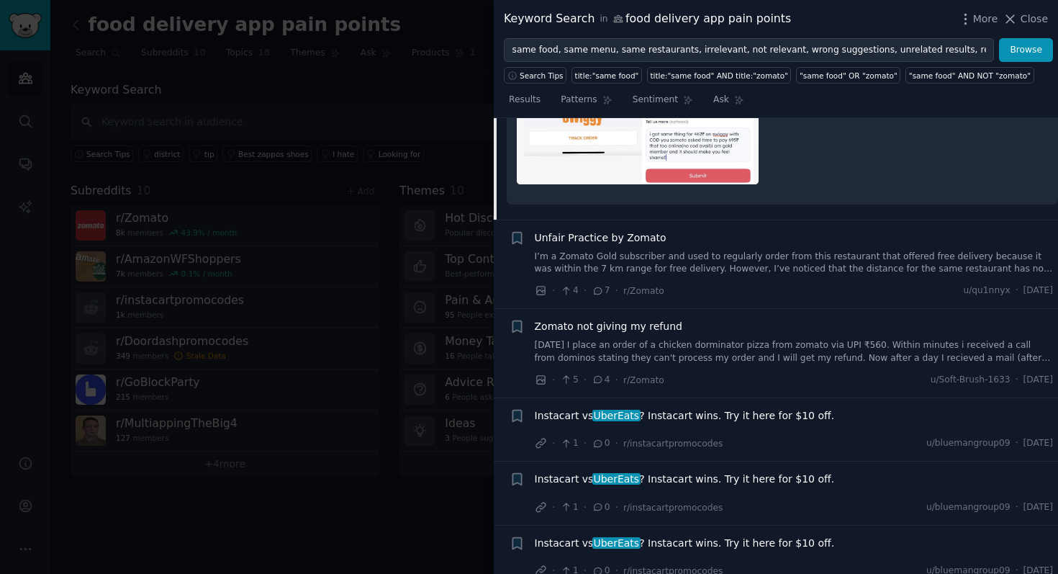
scroll to position [1336, 0]
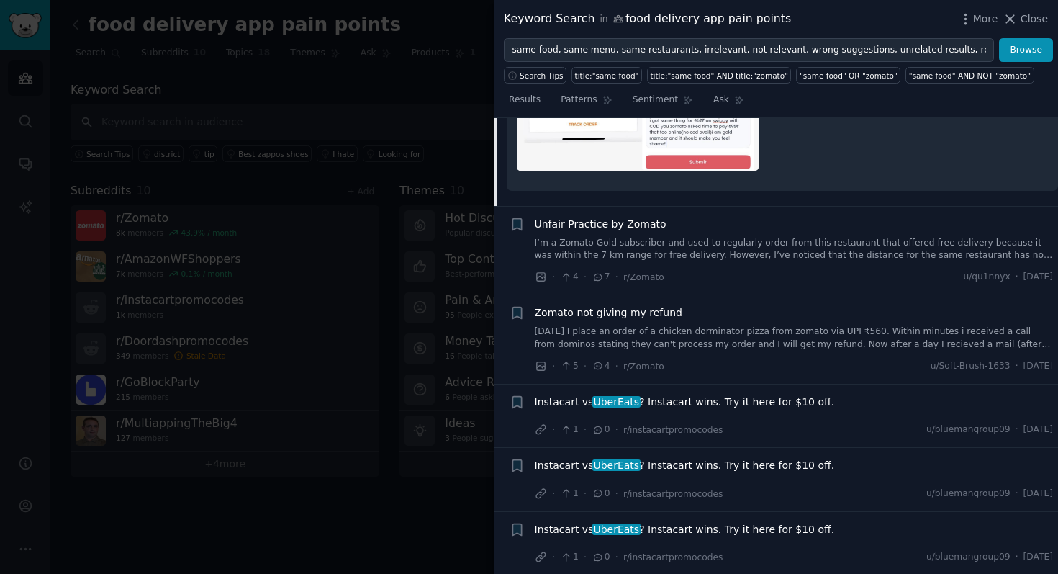
click at [659, 243] on link "I’m a Zomato Gold subscriber and used to regularly order from this restaurant t…" at bounding box center [794, 249] width 519 height 25
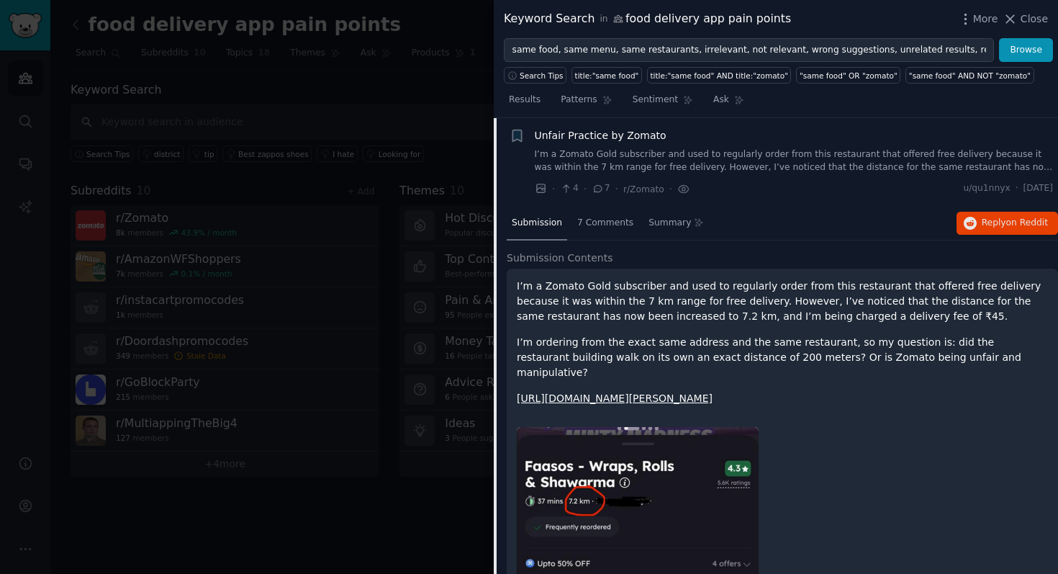
scroll to position [1011, 0]
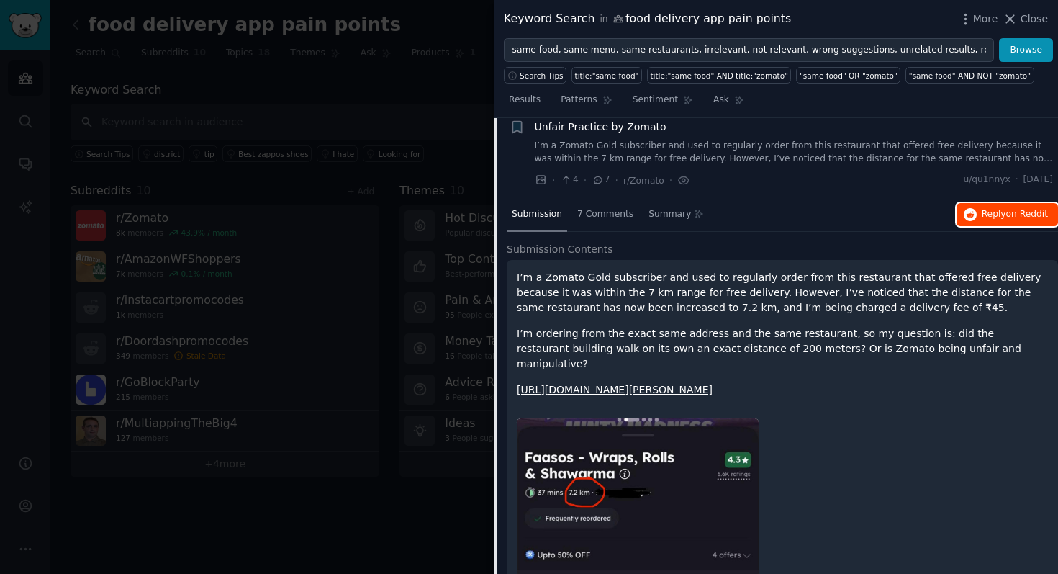
click at [967, 203] on button "Reply on Reddit" at bounding box center [1006, 214] width 101 height 23
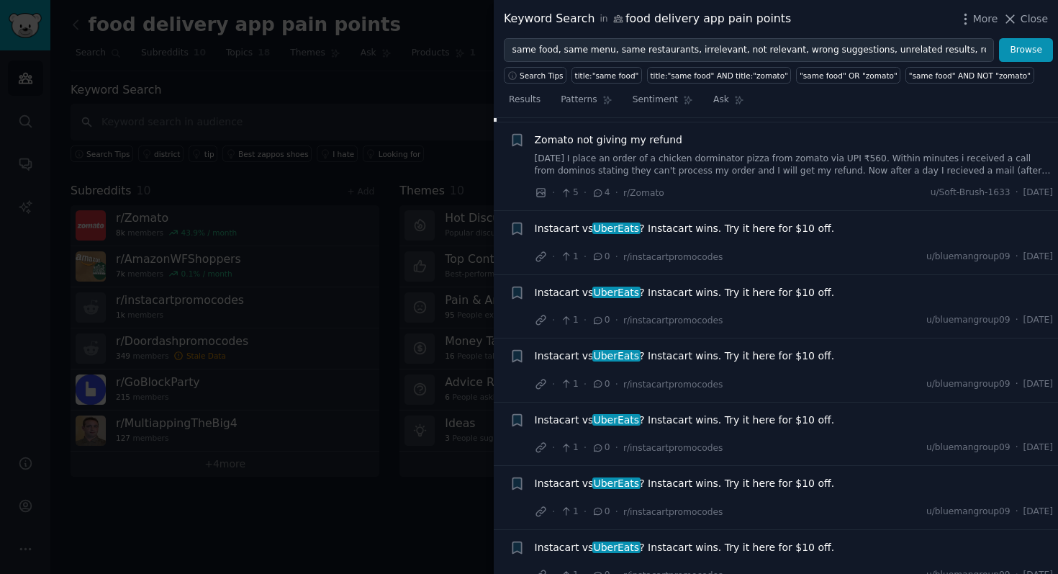
scroll to position [1492, 0]
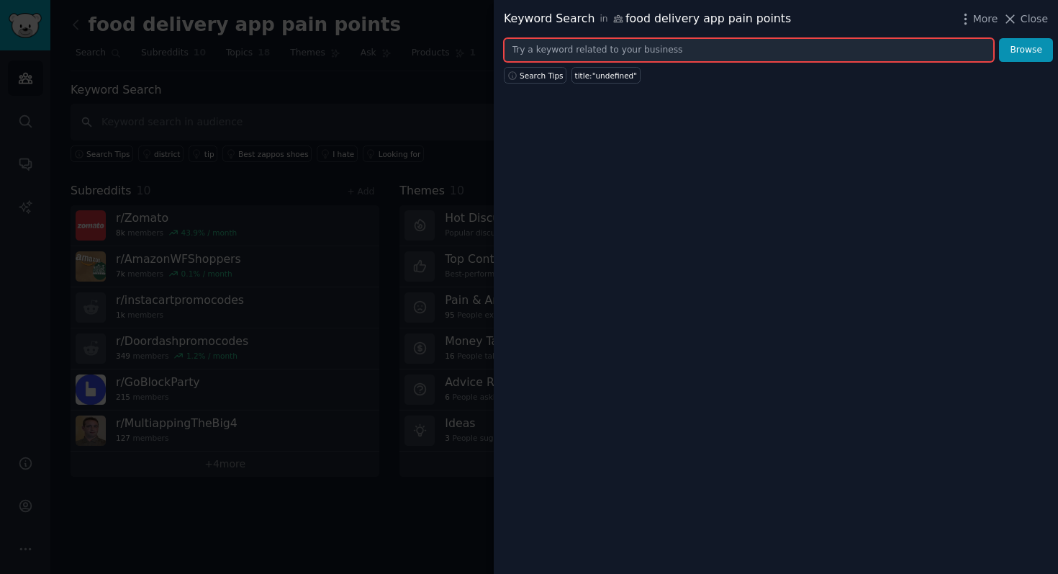
click at [635, 53] on input "text" at bounding box center [749, 50] width 490 height 24
